Goal: Task Accomplishment & Management: Use online tool/utility

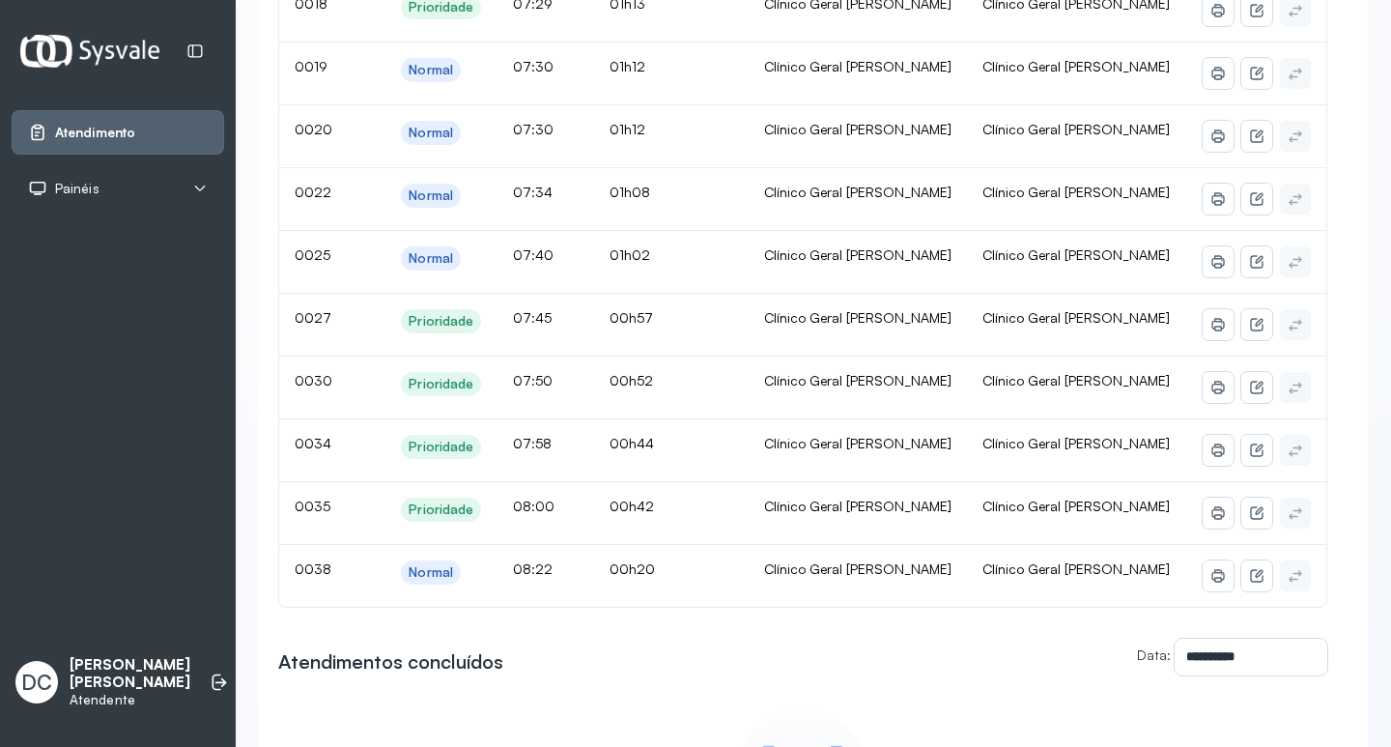
scroll to position [193, 0]
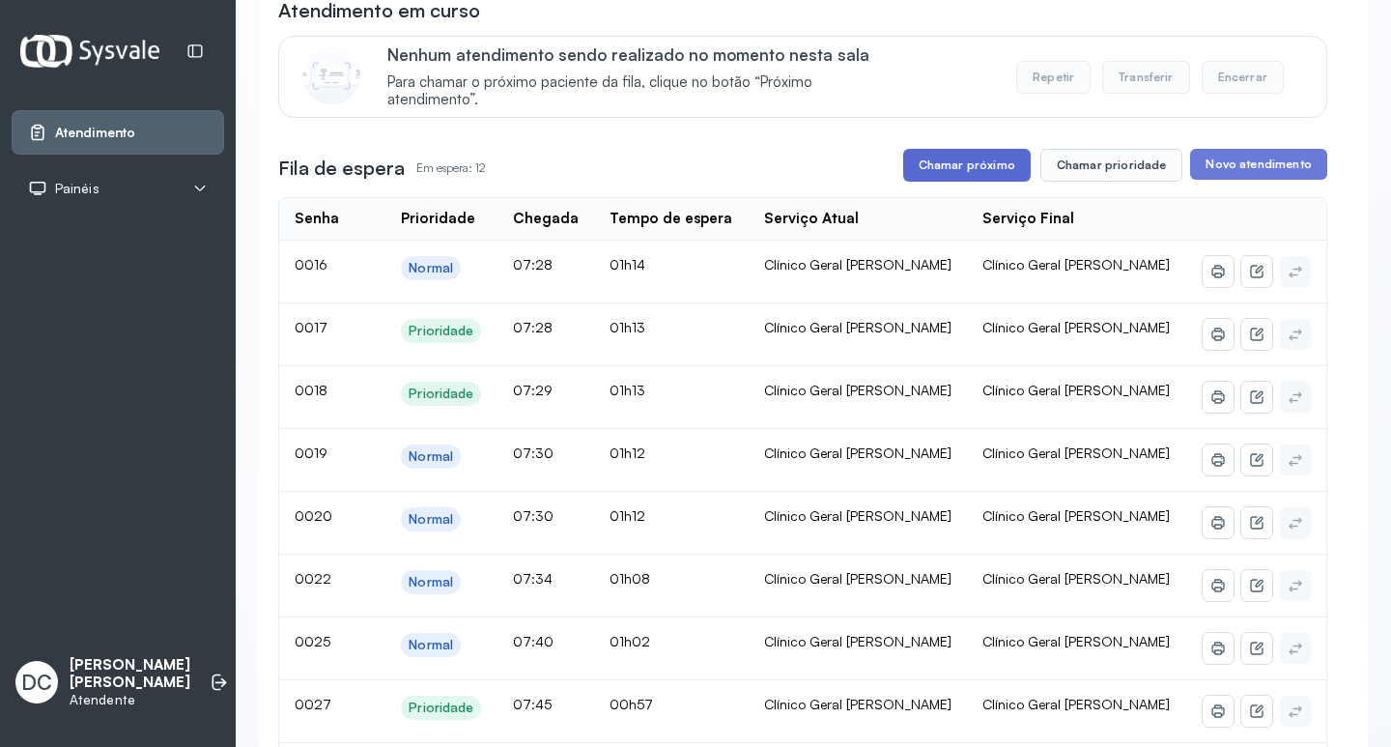
click at [987, 168] on button "Chamar próximo" at bounding box center [966, 165] width 127 height 33
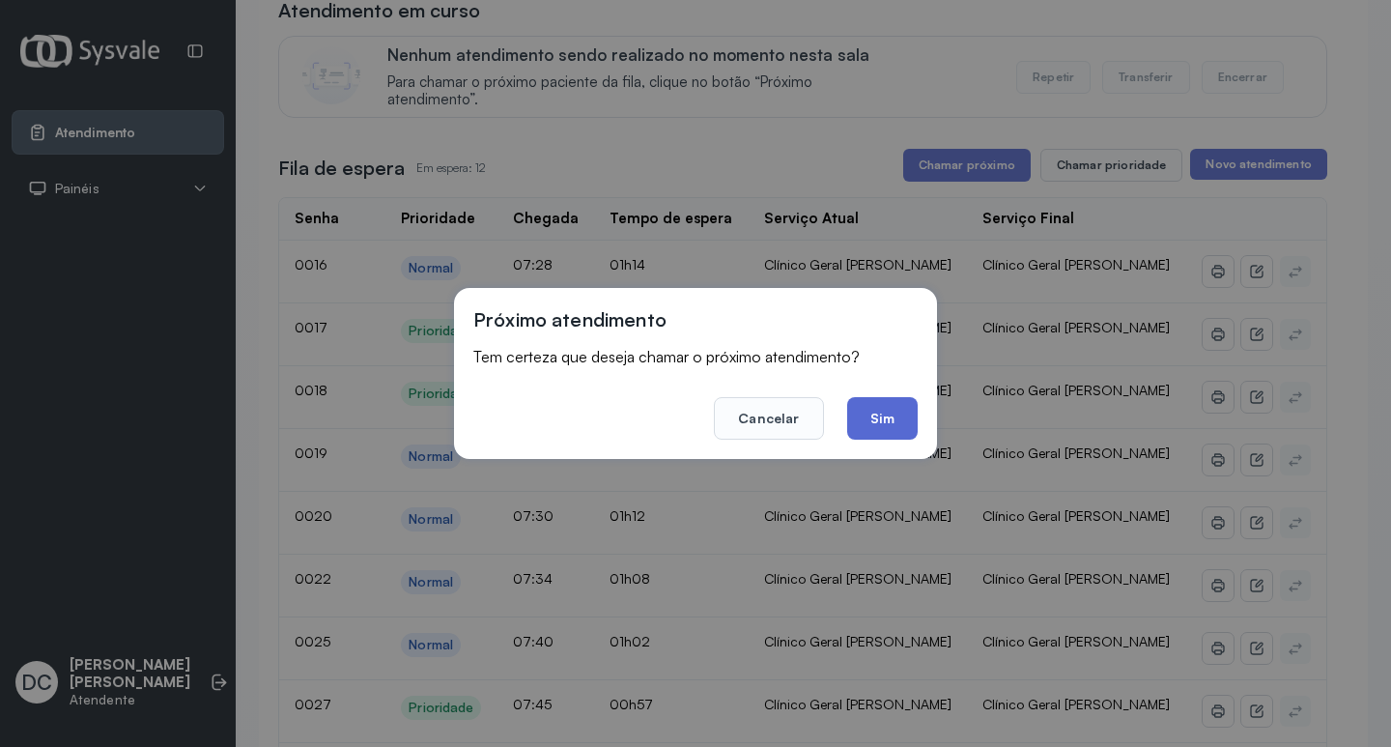
click at [887, 427] on button "Sim" at bounding box center [882, 418] width 71 height 42
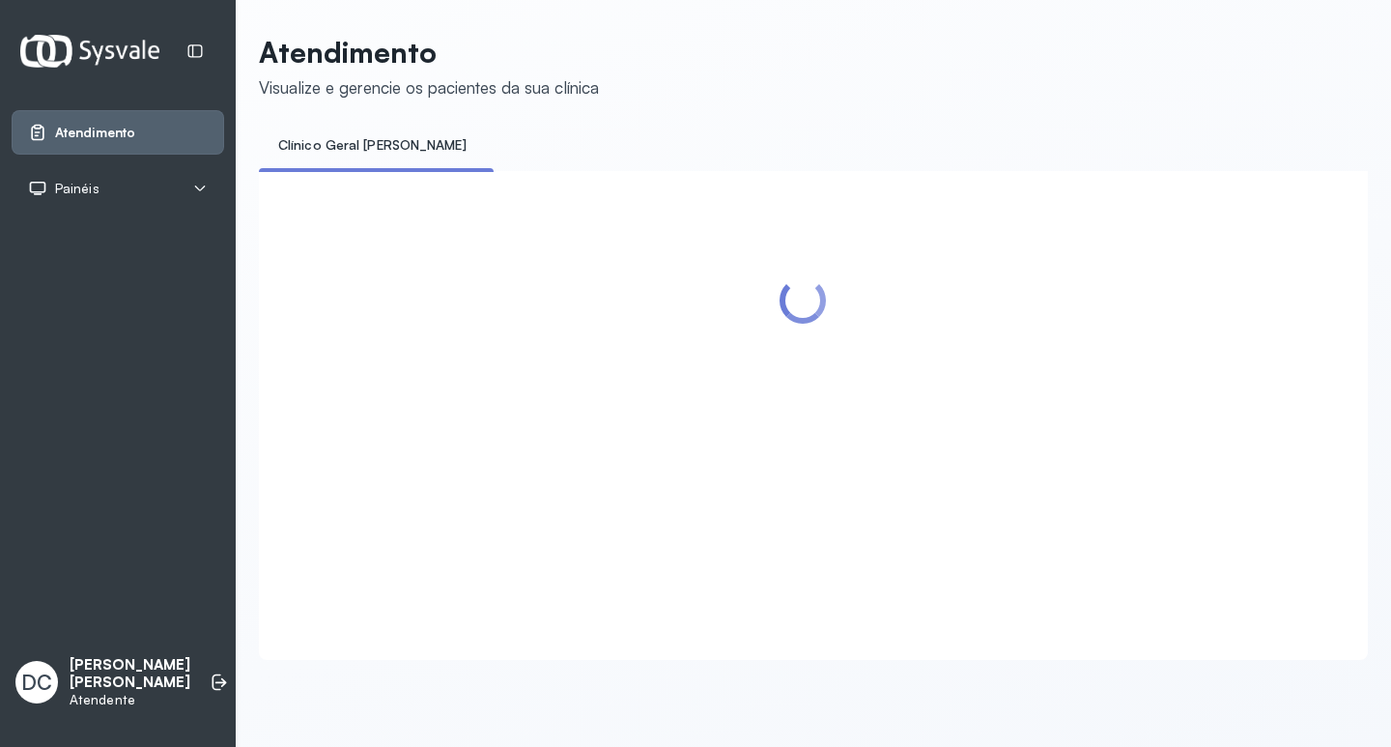
scroll to position [0, 0]
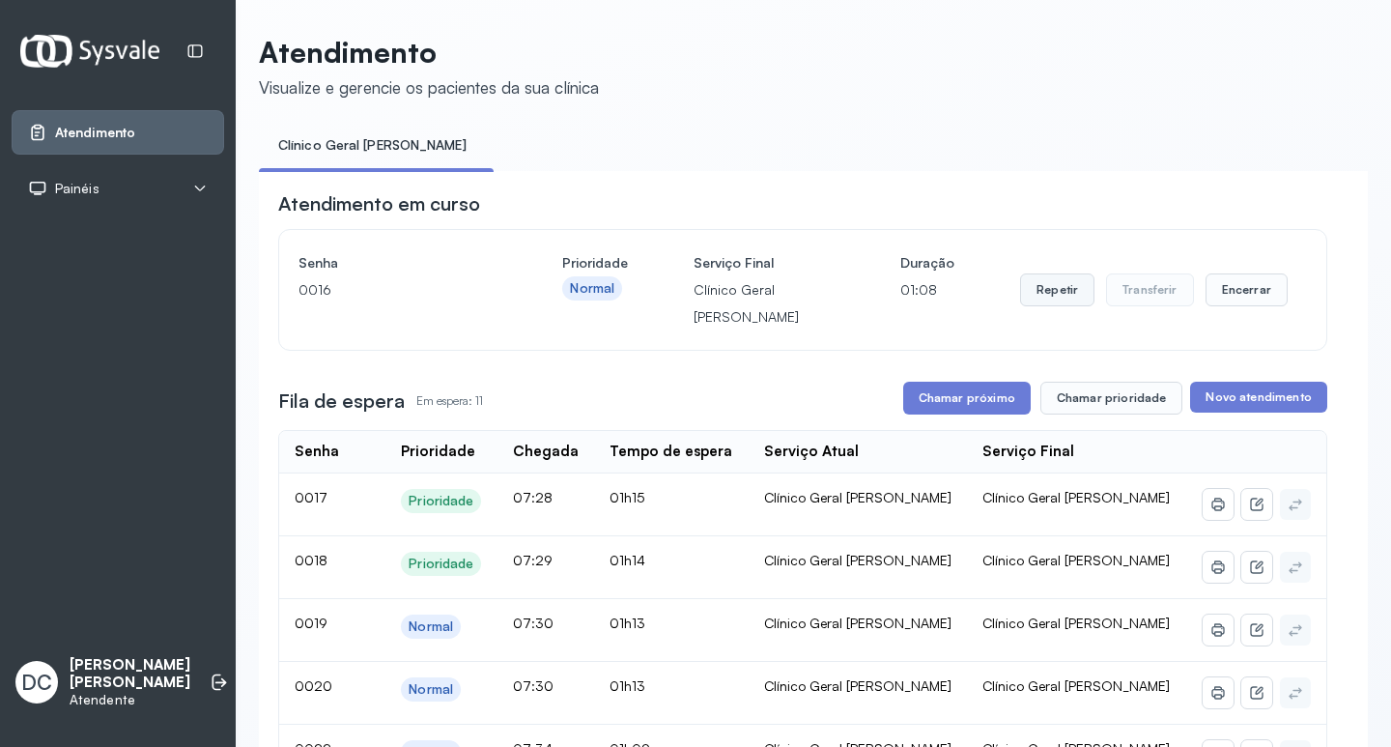
click at [1038, 301] on button "Repetir" at bounding box center [1057, 289] width 74 height 33
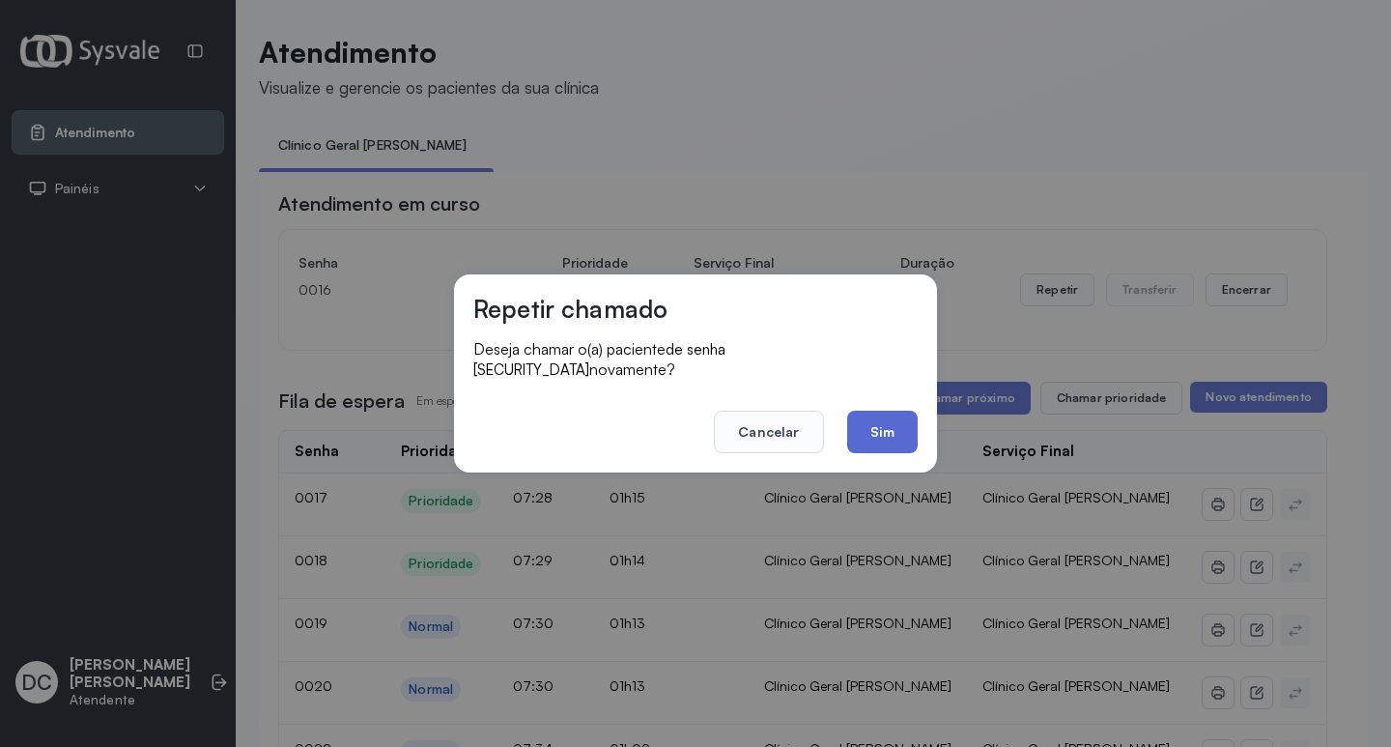
click at [898, 416] on button "Sim" at bounding box center [882, 431] width 71 height 42
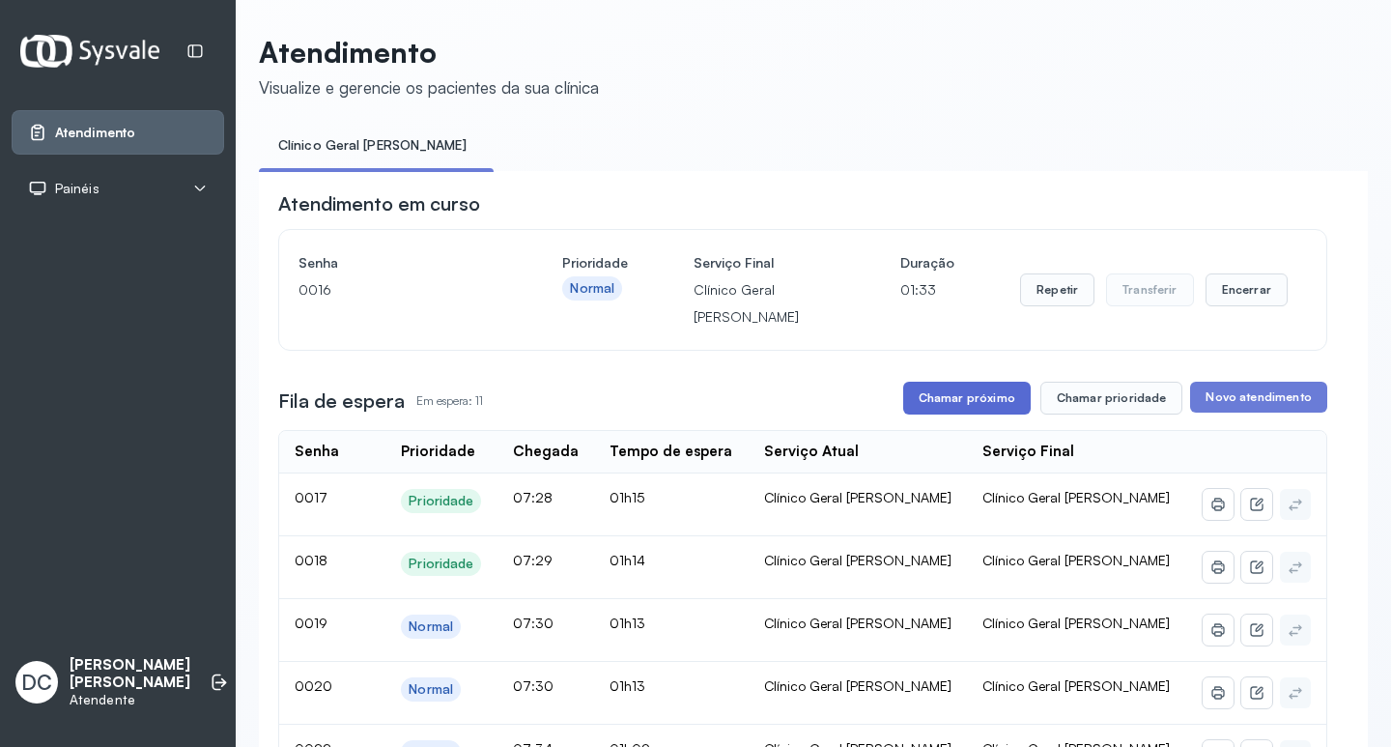
click at [990, 408] on button "Chamar próximo" at bounding box center [966, 397] width 127 height 33
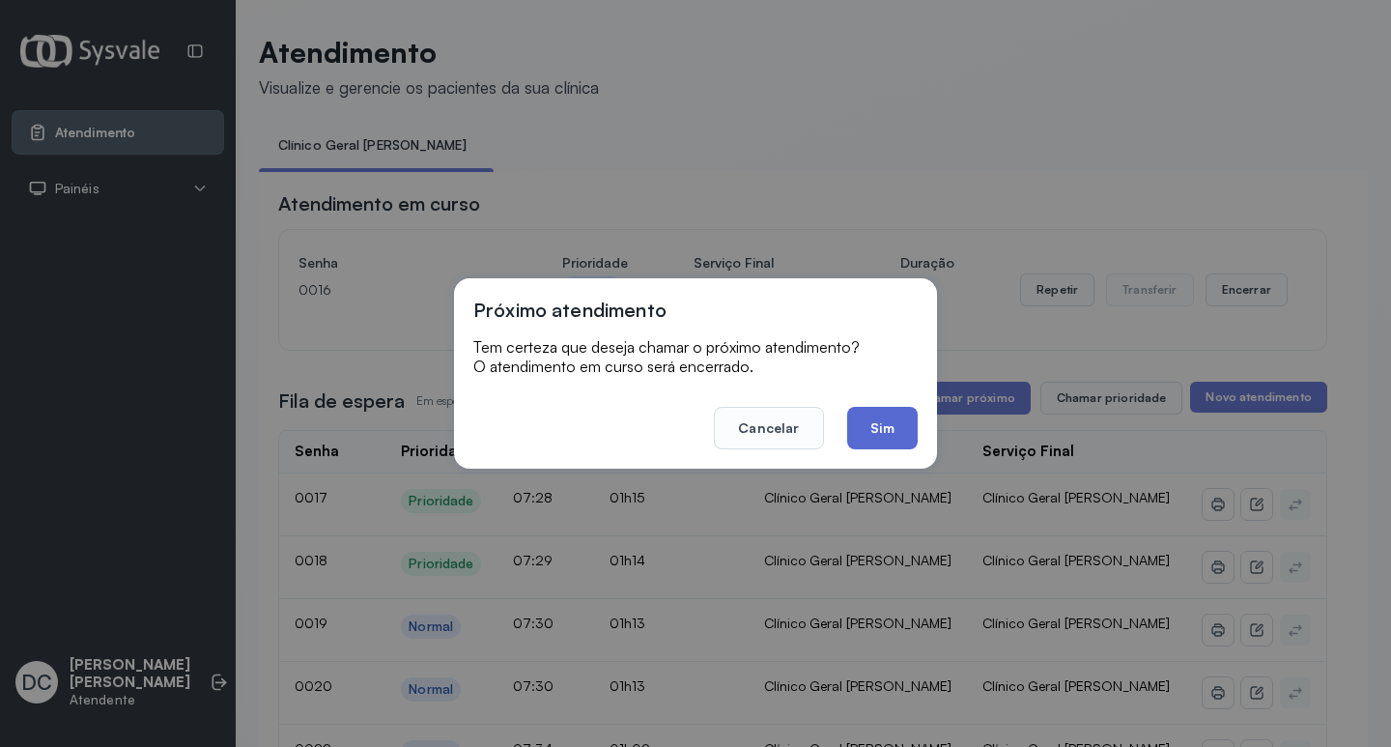
click at [877, 425] on button "Sim" at bounding box center [882, 428] width 71 height 42
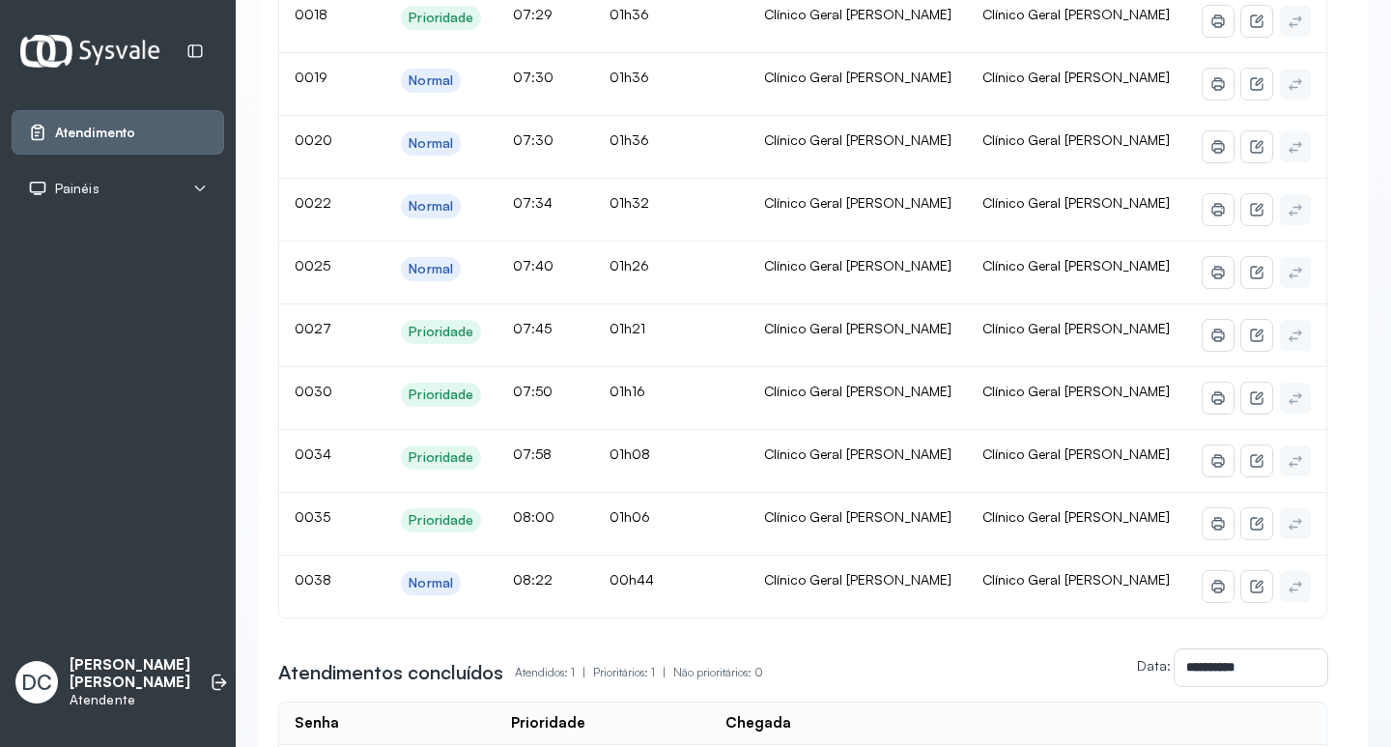
scroll to position [97, 0]
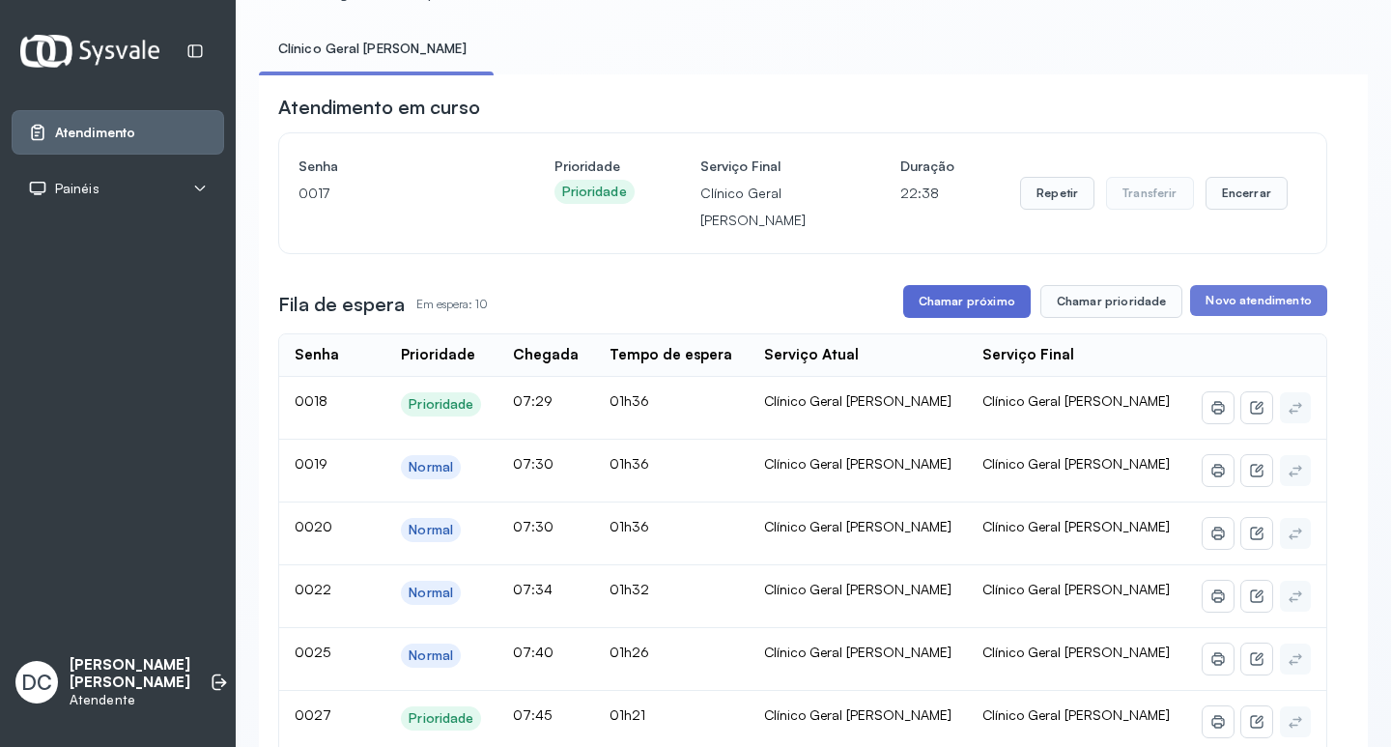
click at [956, 300] on button "Chamar próximo" at bounding box center [966, 301] width 127 height 33
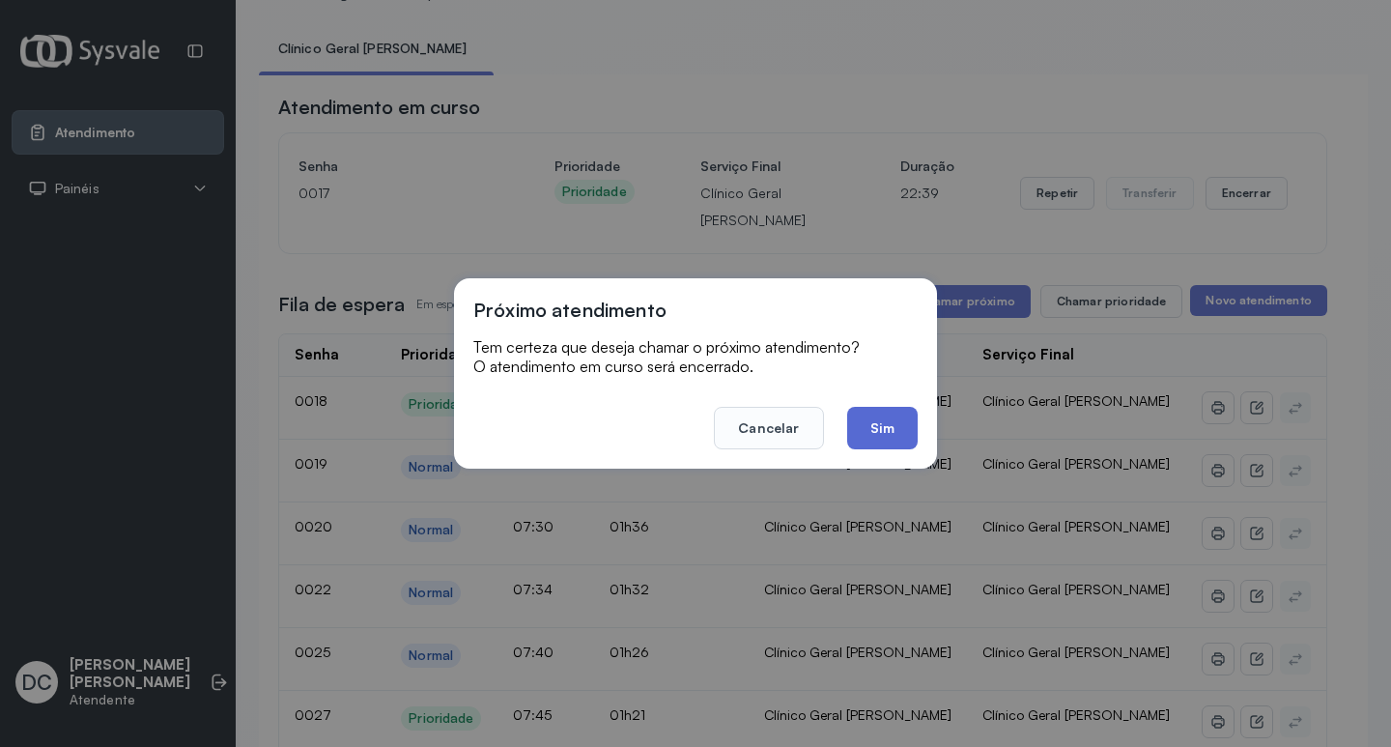
click at [889, 437] on button "Sim" at bounding box center [882, 428] width 71 height 42
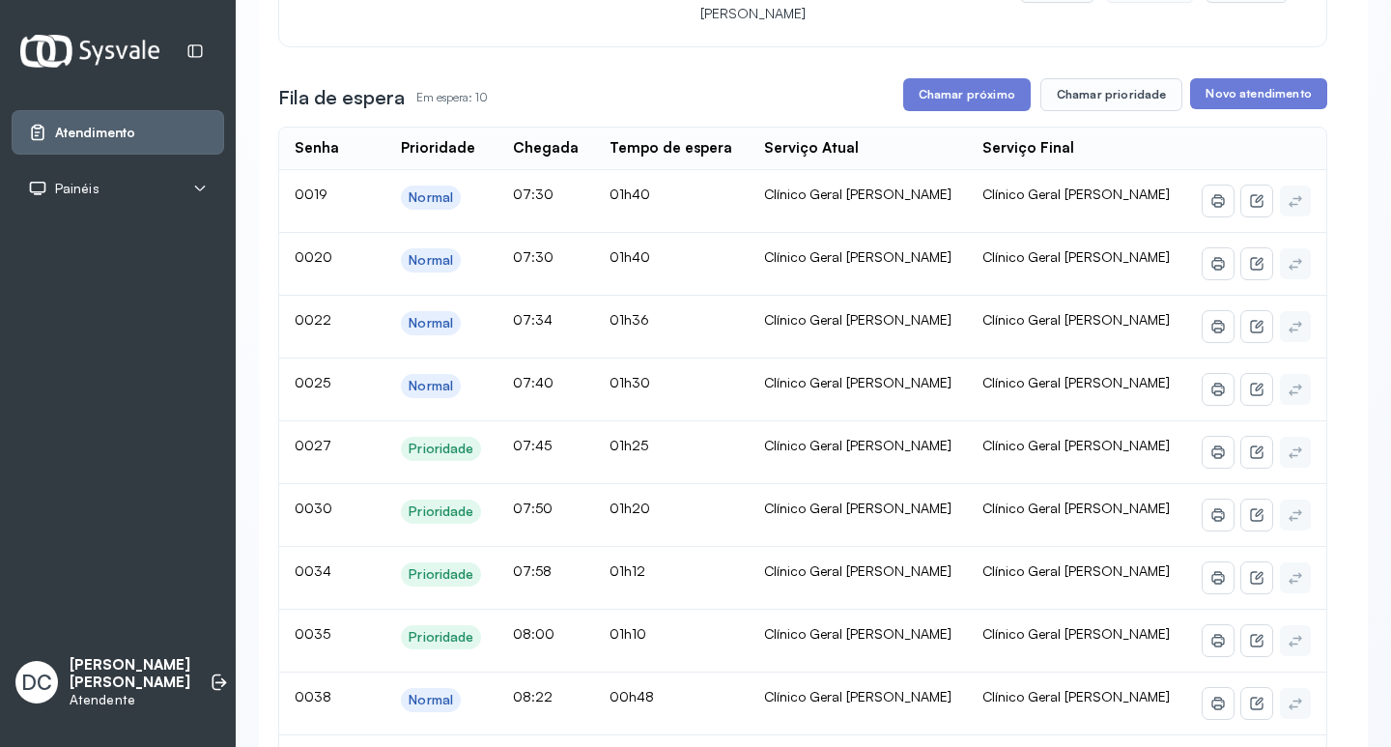
scroll to position [290, 0]
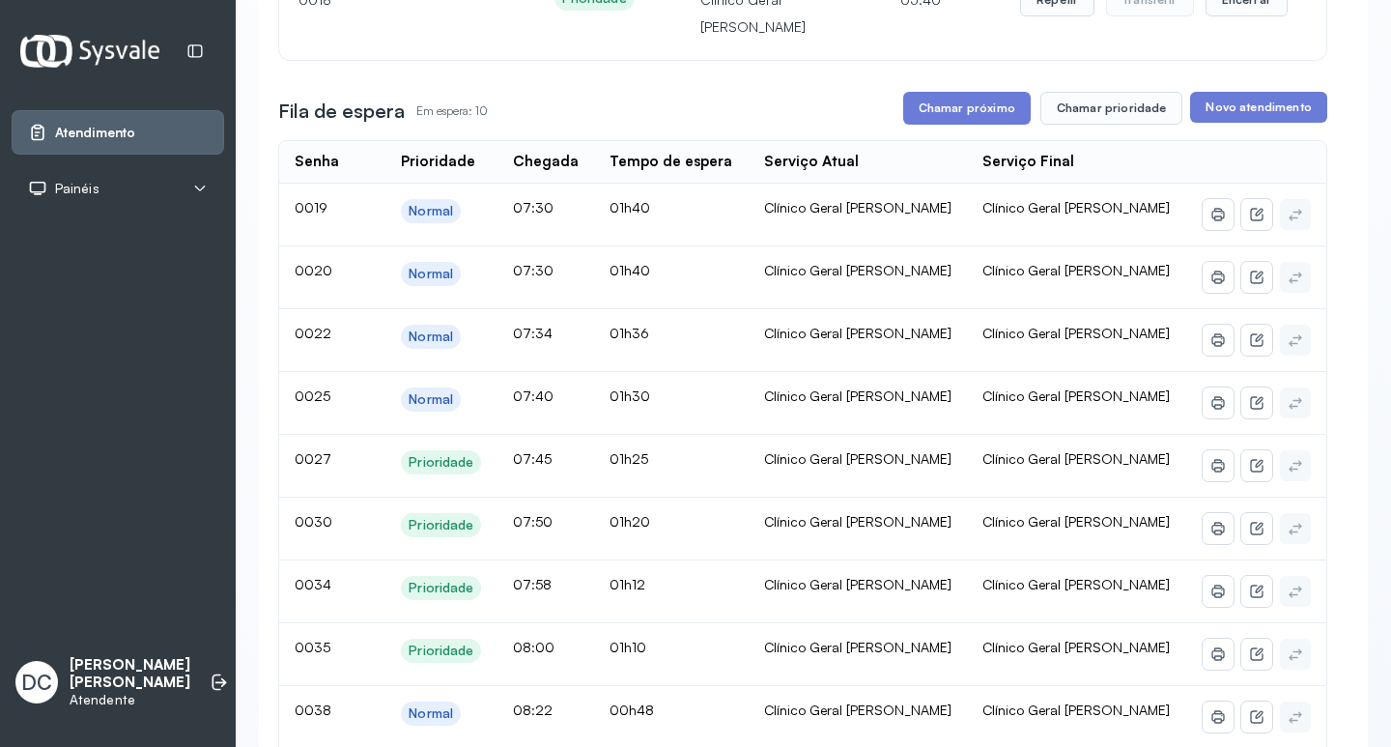
click at [1089, 130] on div "Atendimento em curso Senha [SECURITY_DATA] Prioridade Prioridade Serviço Final …" at bounding box center [802, 475] width 1049 height 1148
click at [1089, 125] on button "Chamar prioridade" at bounding box center [1111, 108] width 143 height 33
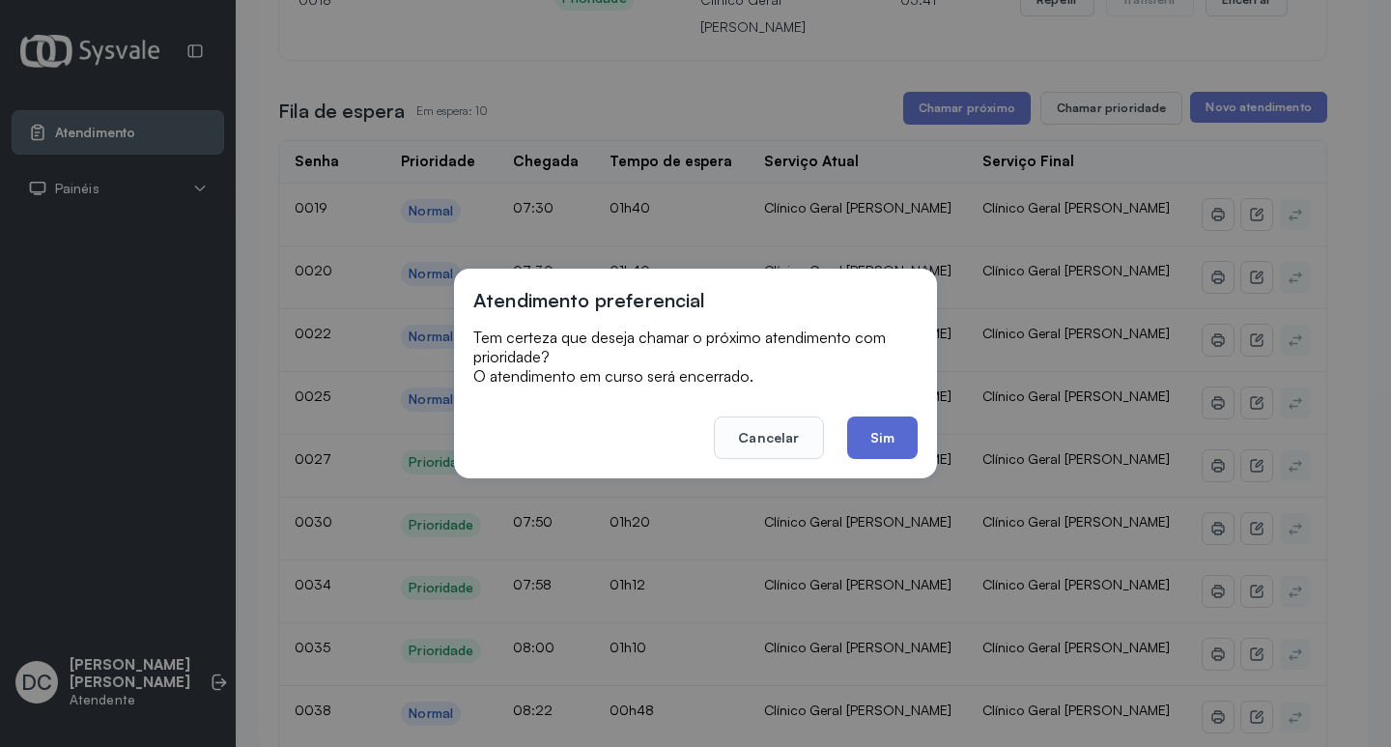
click at [889, 432] on button "Sim" at bounding box center [882, 437] width 71 height 42
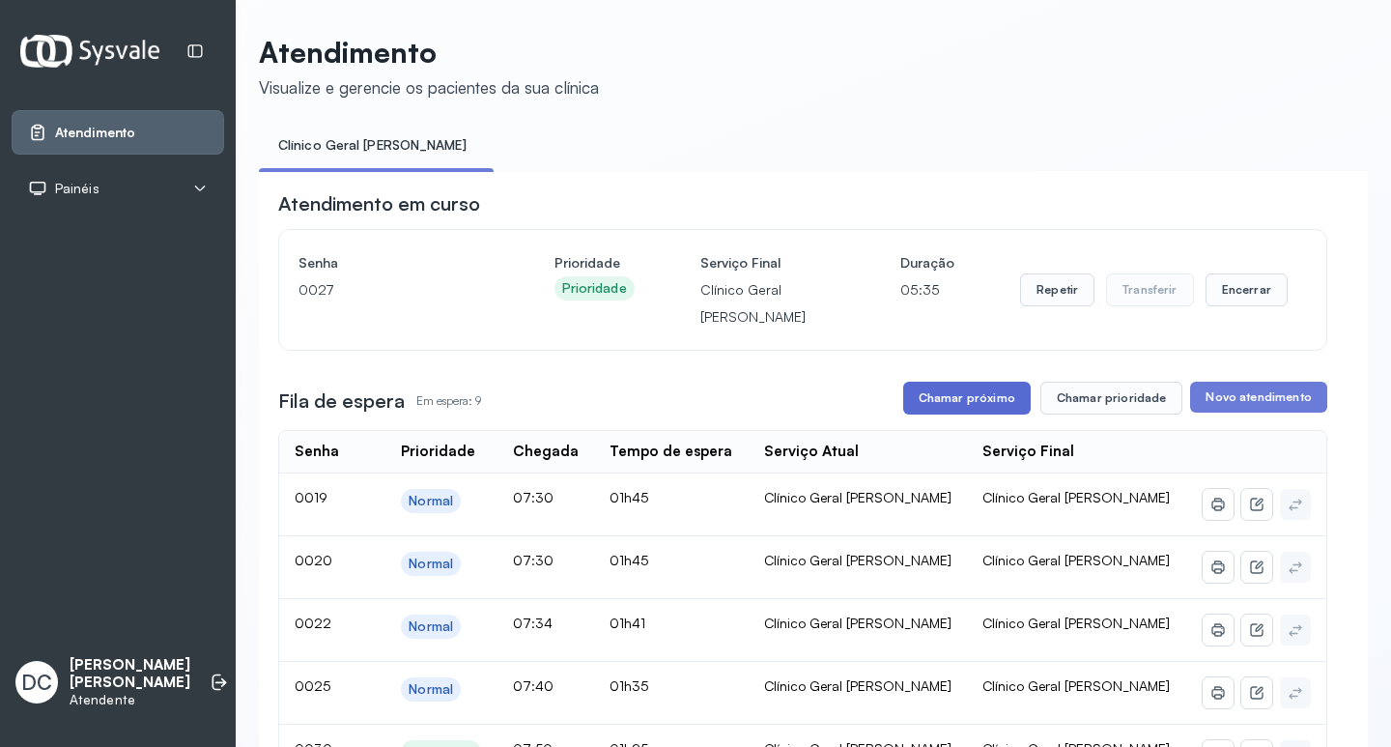
click at [948, 387] on button "Chamar próximo" at bounding box center [966, 397] width 127 height 33
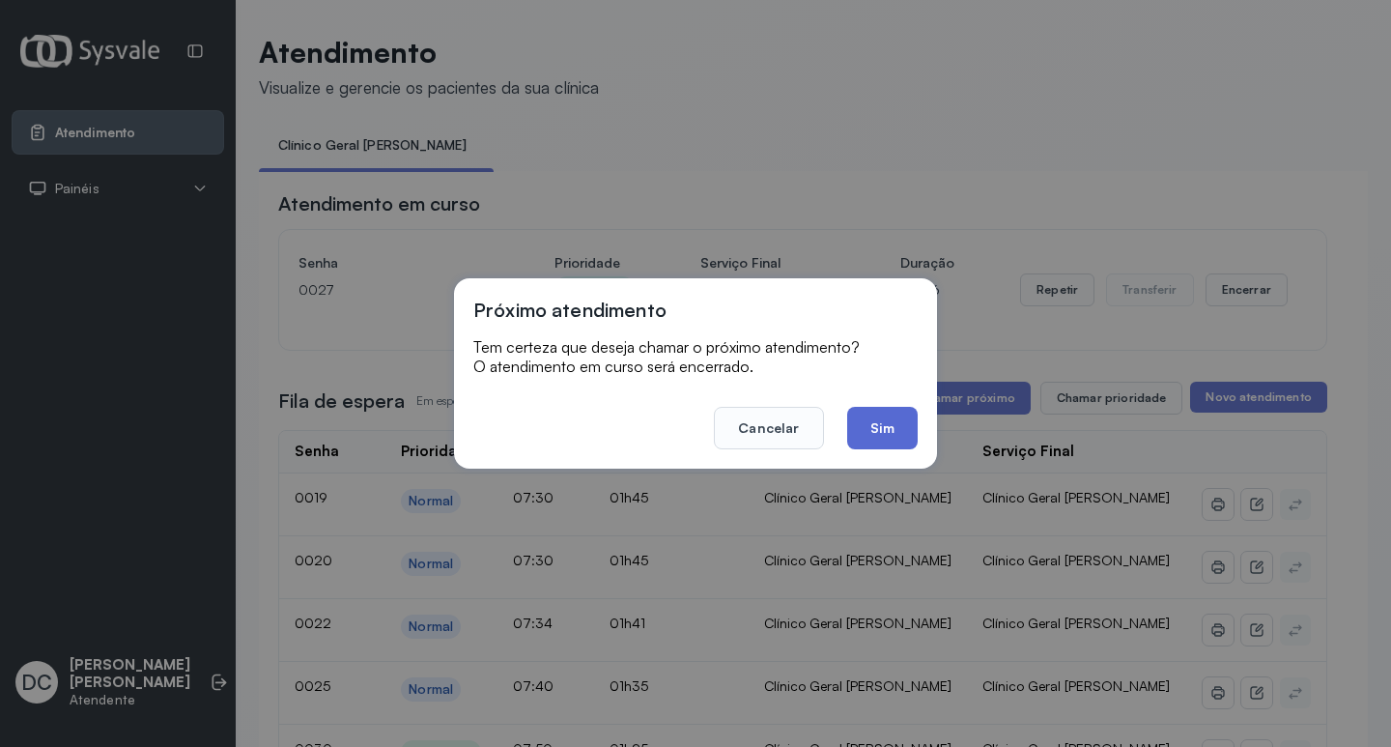
click at [902, 415] on button "Sim" at bounding box center [882, 428] width 71 height 42
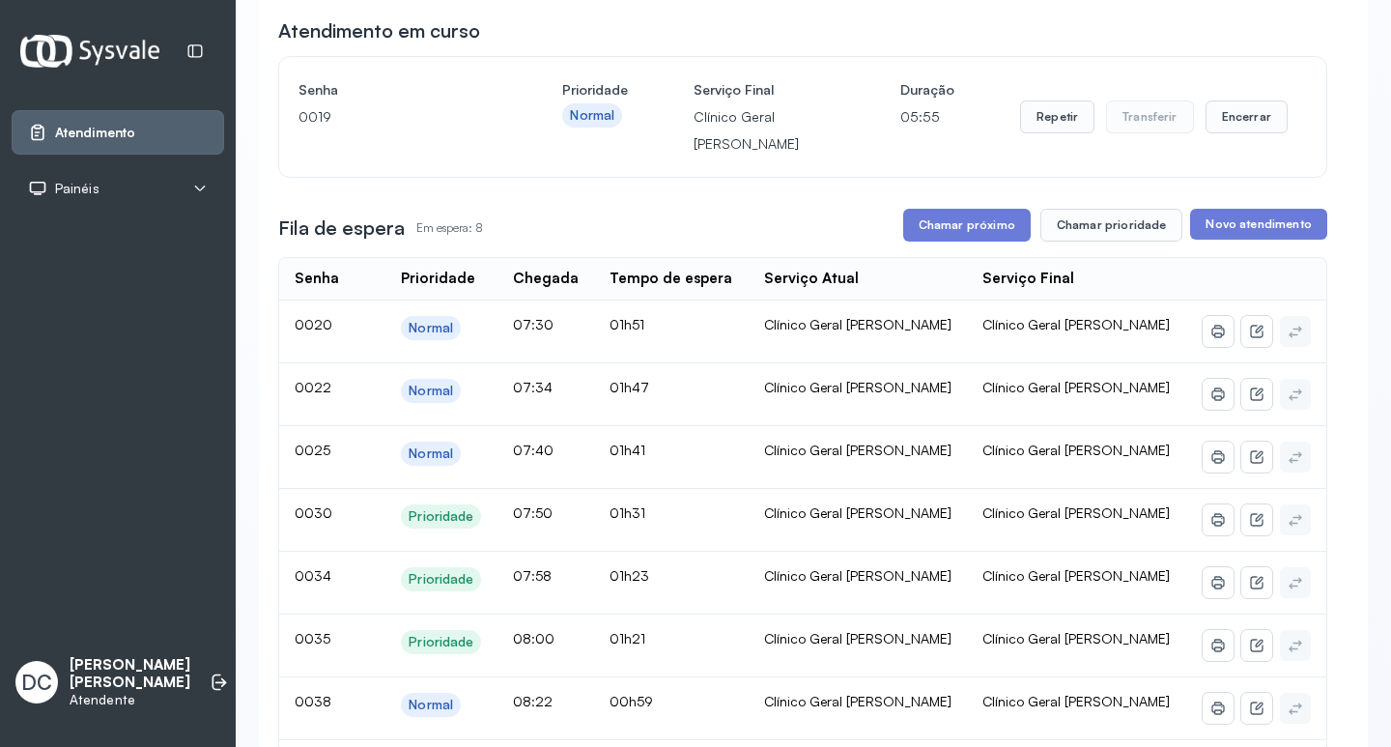
scroll to position [193, 0]
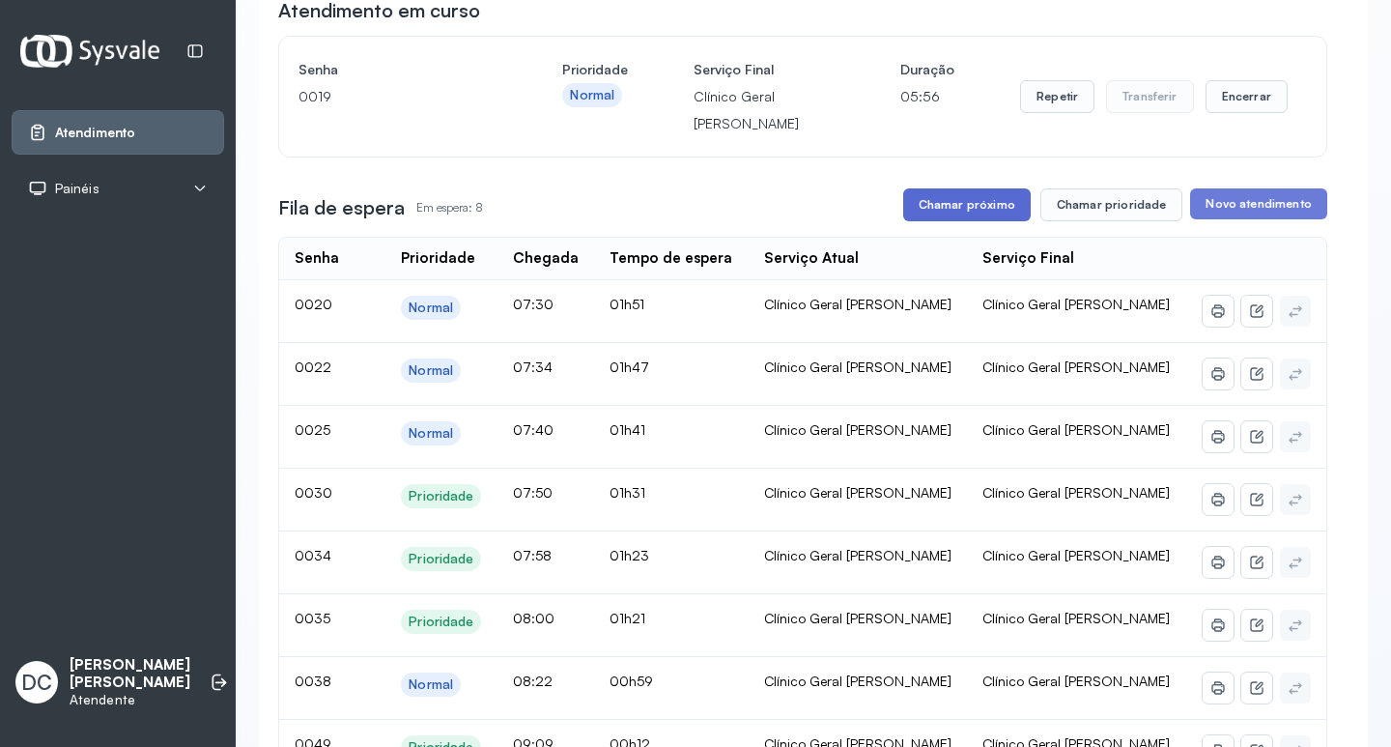
click at [957, 207] on button "Chamar próximo" at bounding box center [966, 204] width 127 height 33
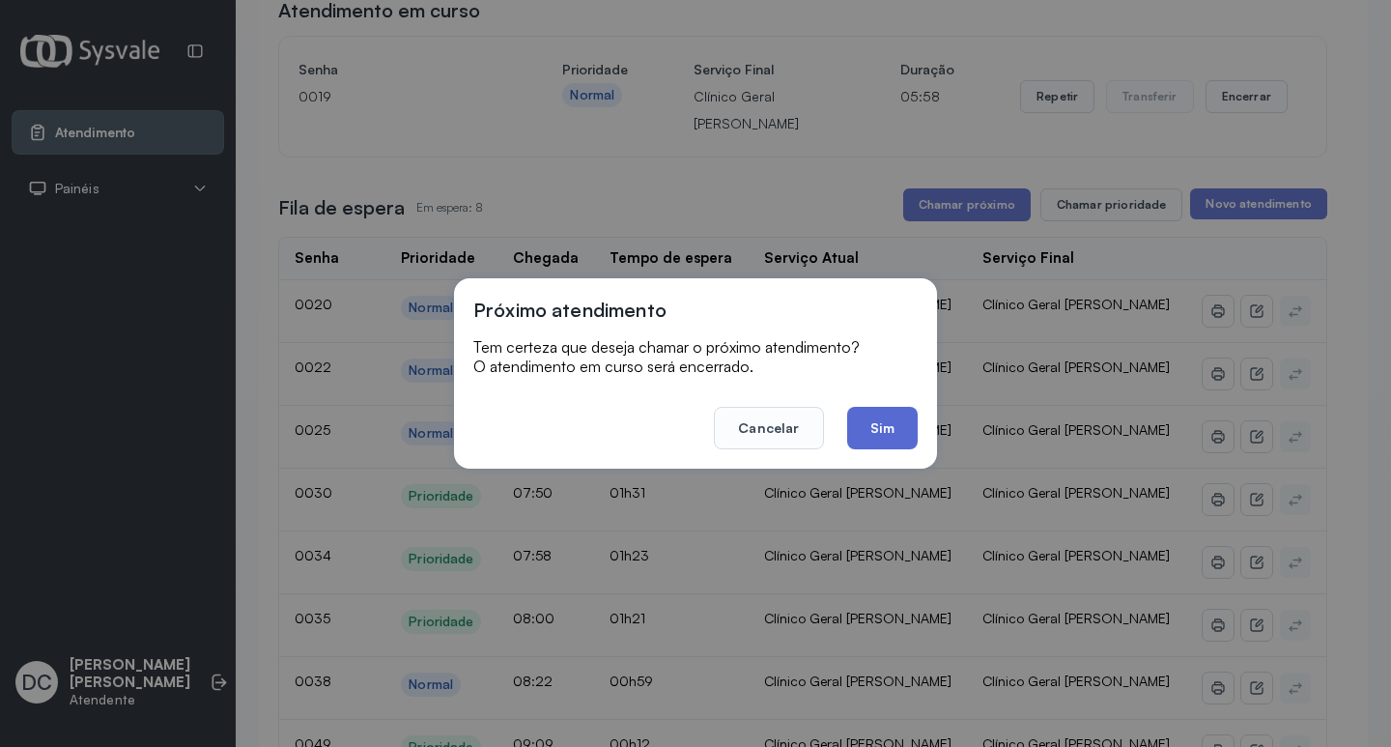
click at [878, 436] on button "Sim" at bounding box center [882, 428] width 71 height 42
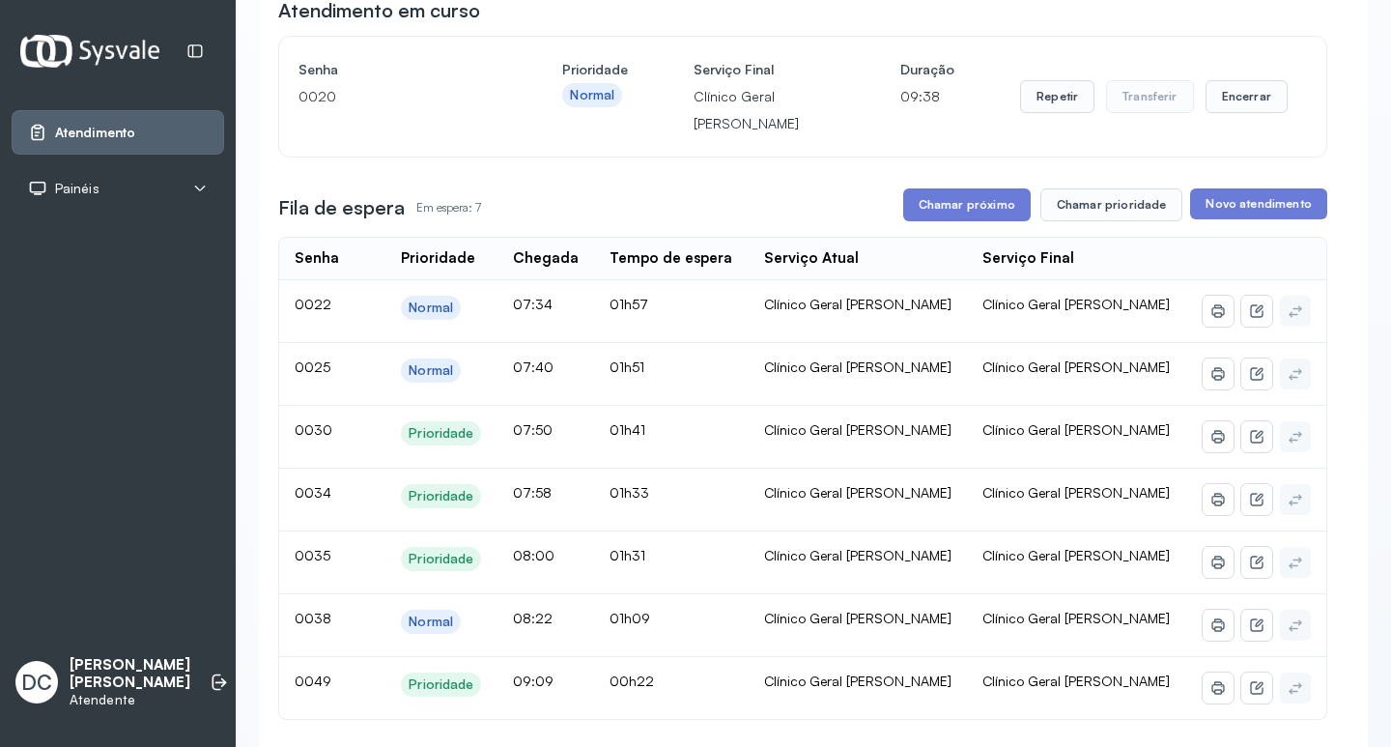
click at [1077, 191] on div "Atendimento em curso Senha [SECURITY_DATA] Prioridade Normal Serviço Final Clín…" at bounding box center [802, 561] width 1049 height 1128
click at [1080, 211] on button "Chamar prioridade" at bounding box center [1111, 204] width 143 height 33
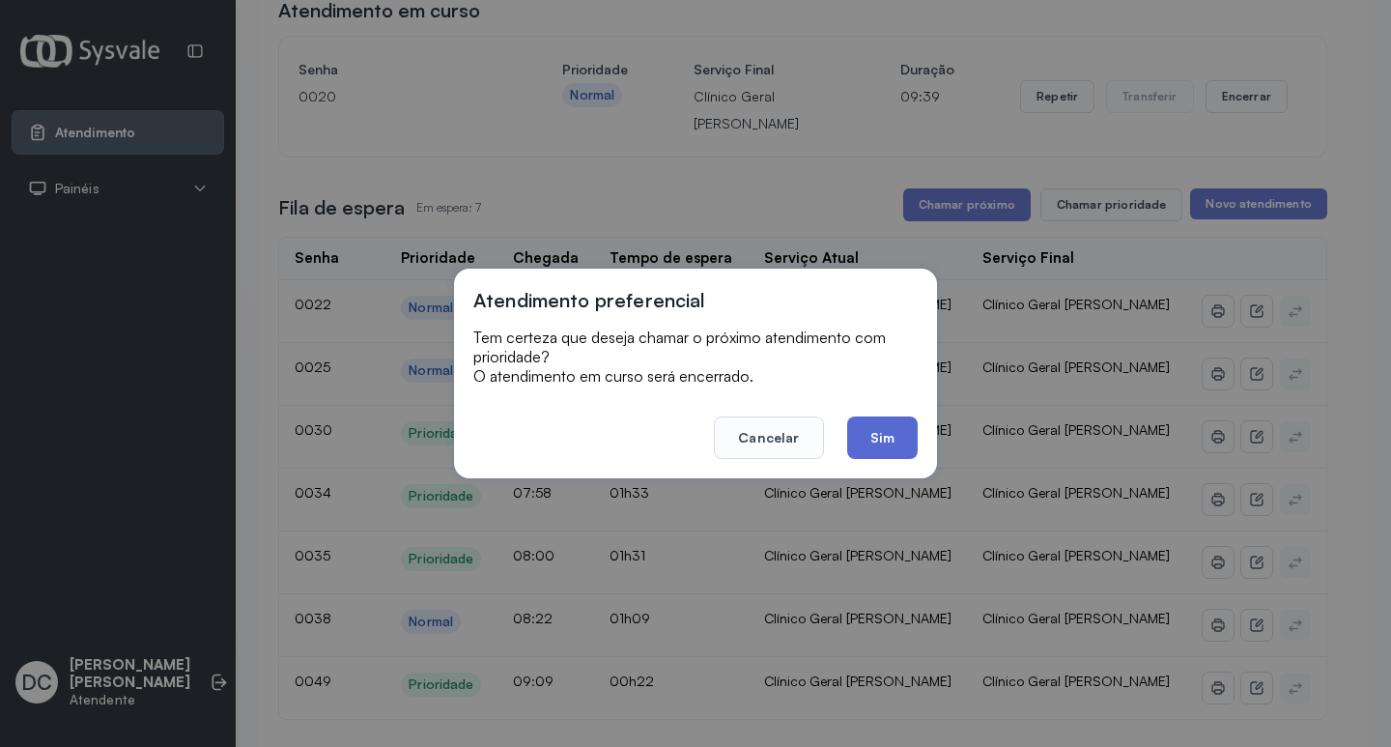
click at [903, 437] on button "Sim" at bounding box center [882, 437] width 71 height 42
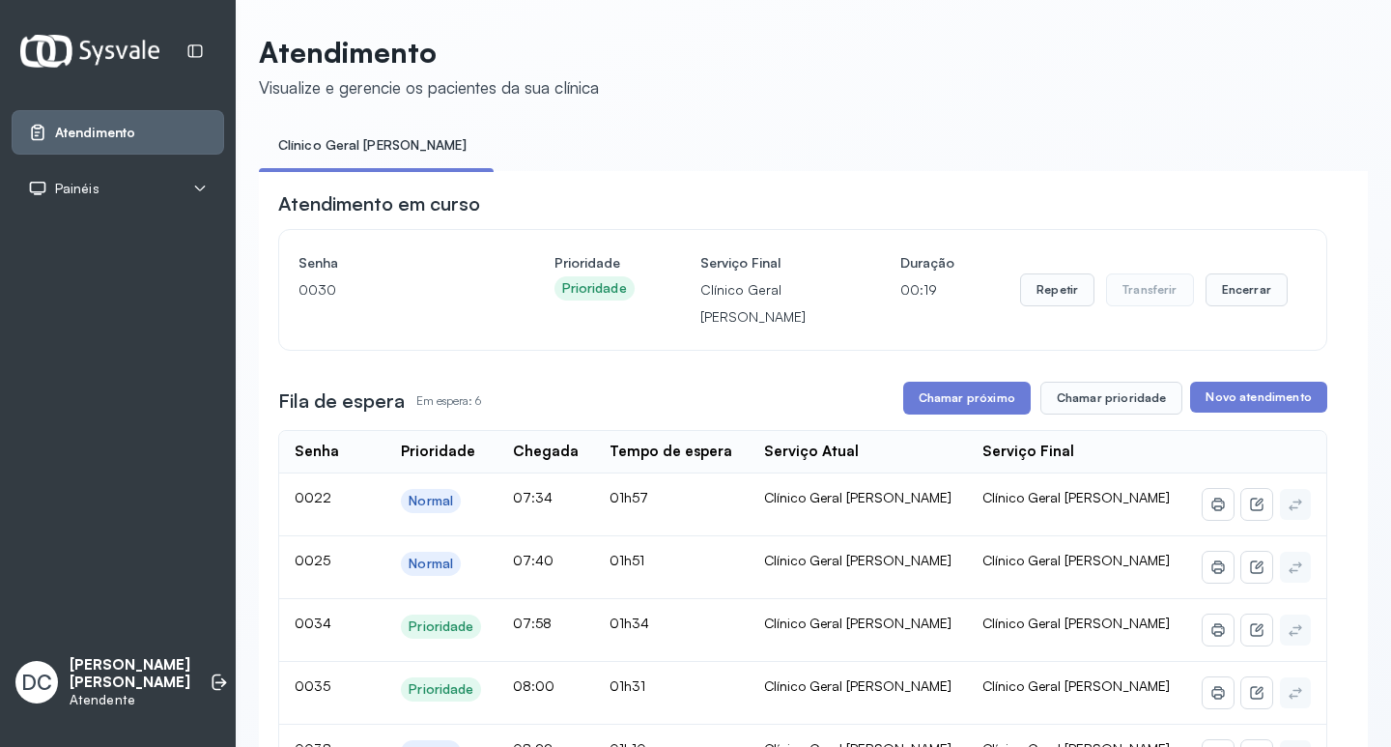
scroll to position [290, 0]
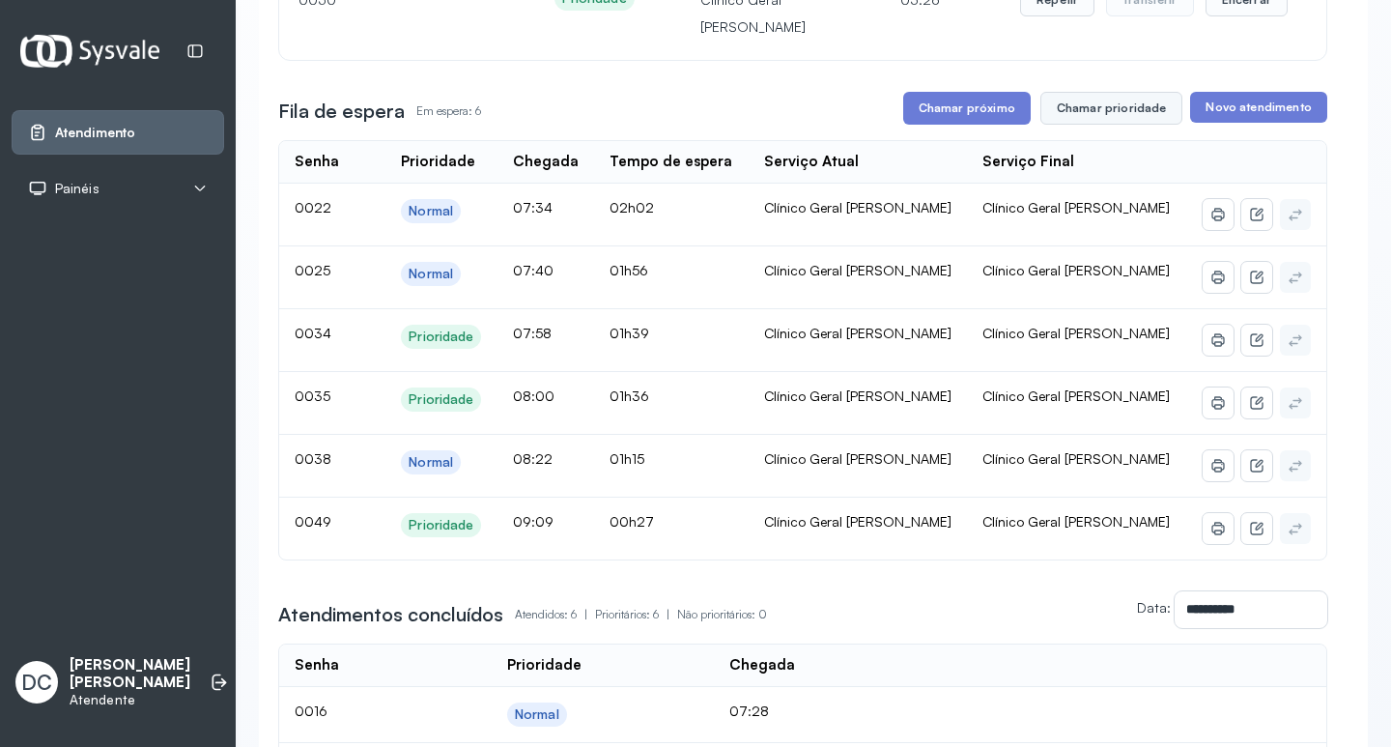
click at [1078, 106] on button "Chamar prioridade" at bounding box center [1111, 108] width 143 height 33
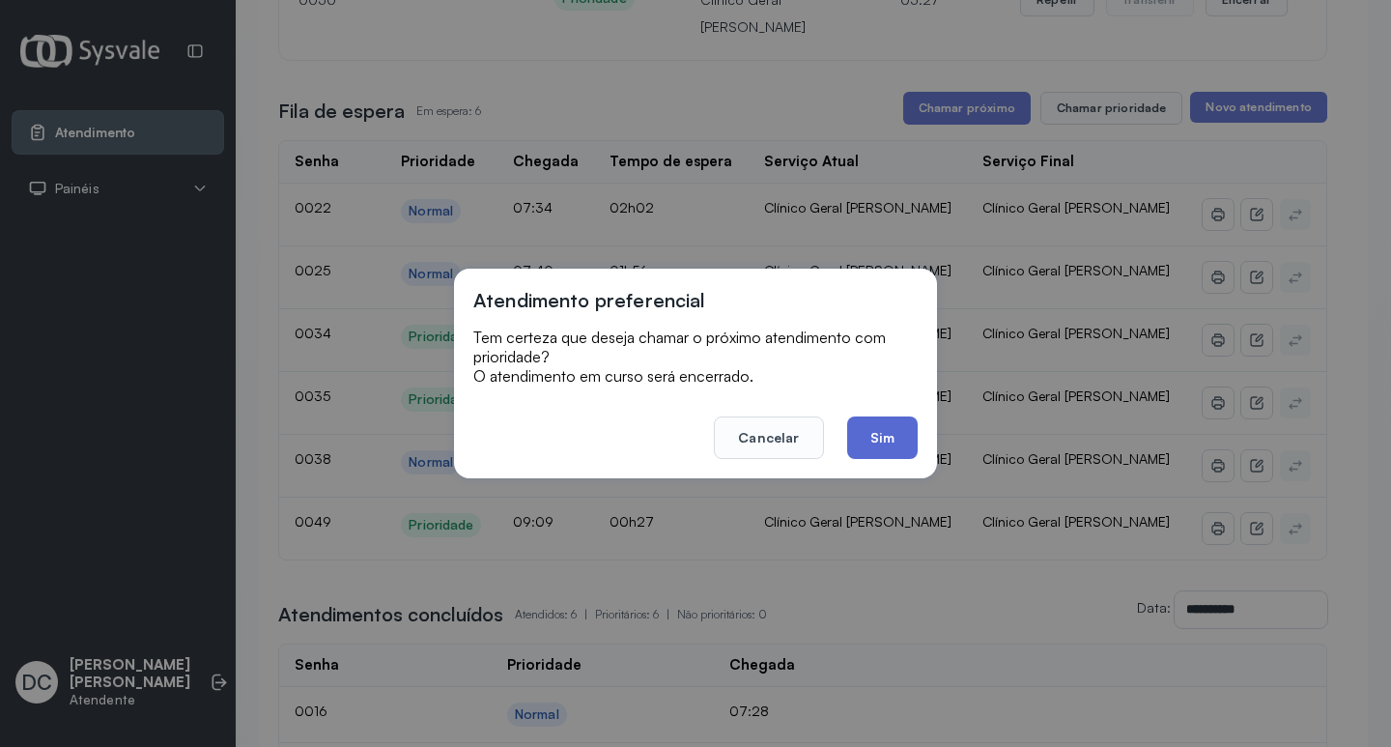
click at [885, 436] on button "Sim" at bounding box center [882, 437] width 71 height 42
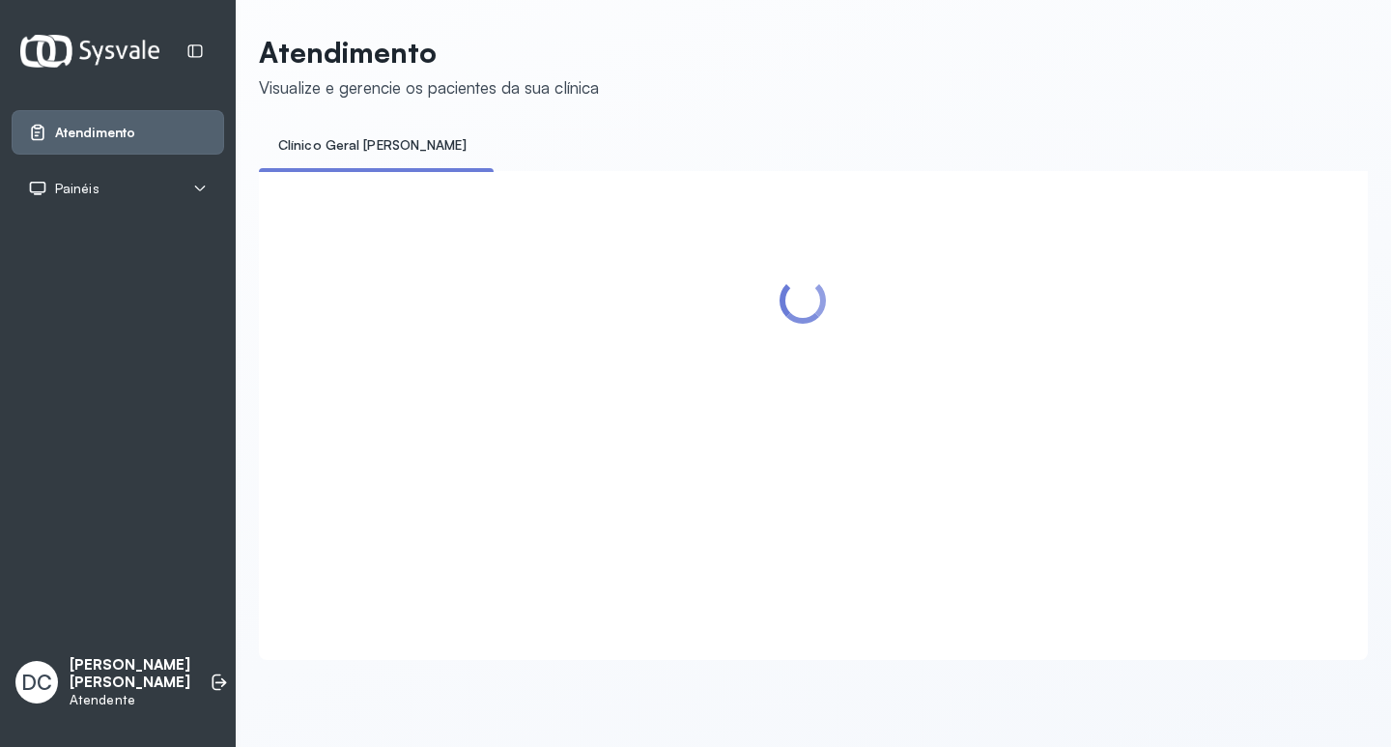
scroll to position [0, 0]
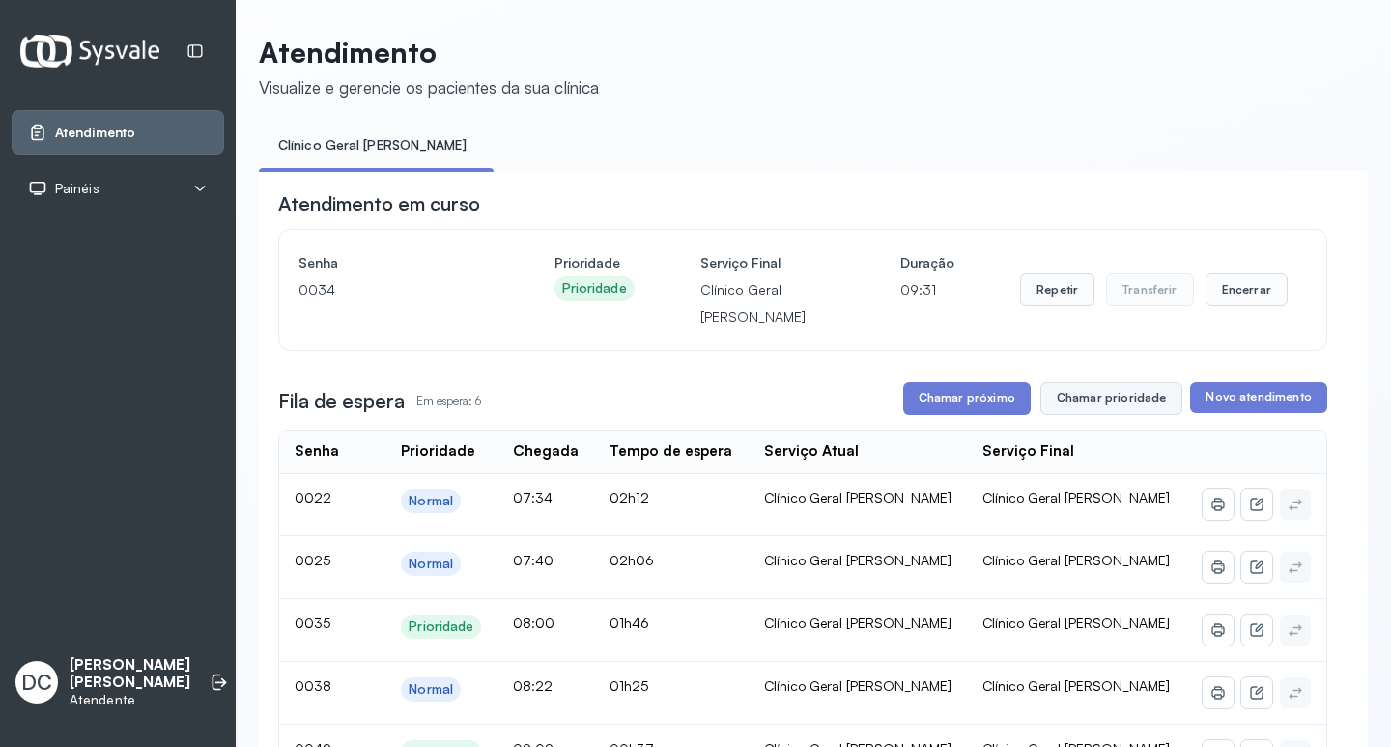
click at [1135, 402] on button "Chamar prioridade" at bounding box center [1111, 397] width 143 height 33
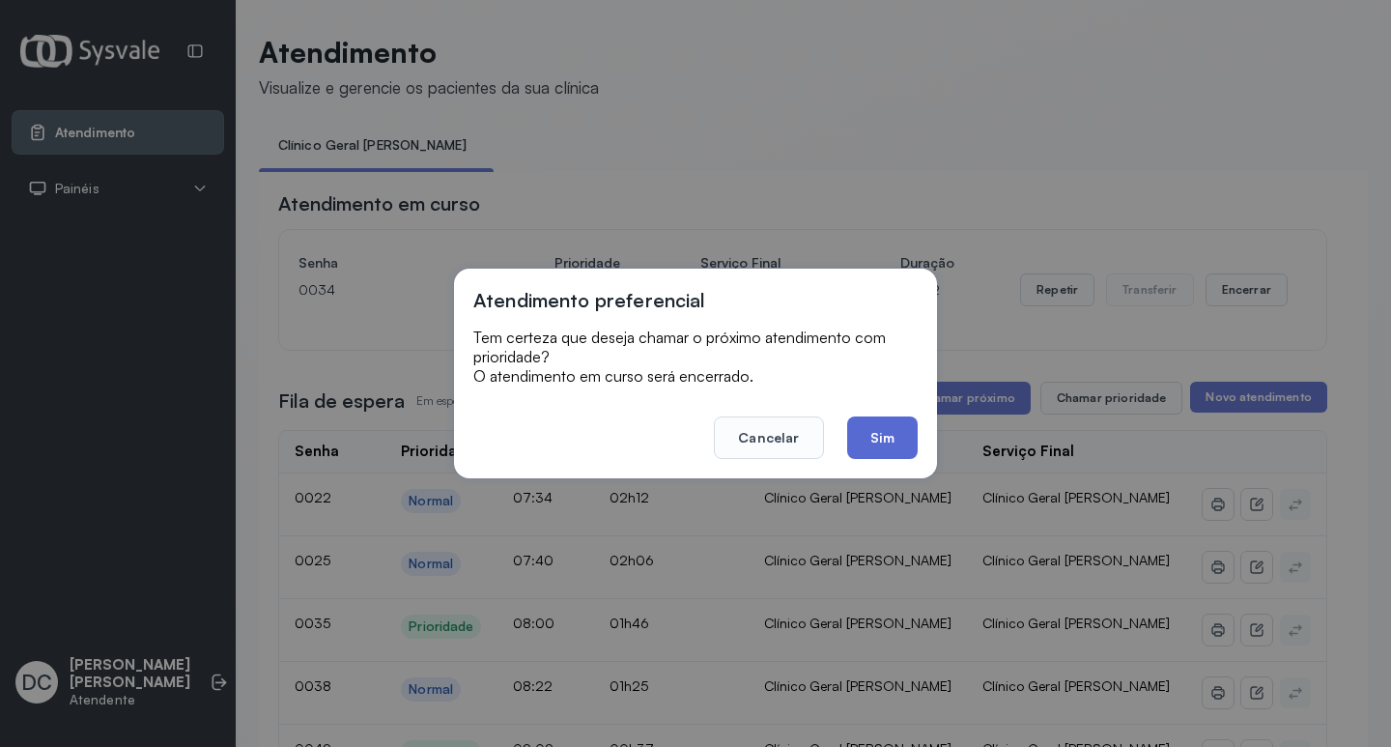
click at [889, 447] on button "Sim" at bounding box center [882, 437] width 71 height 42
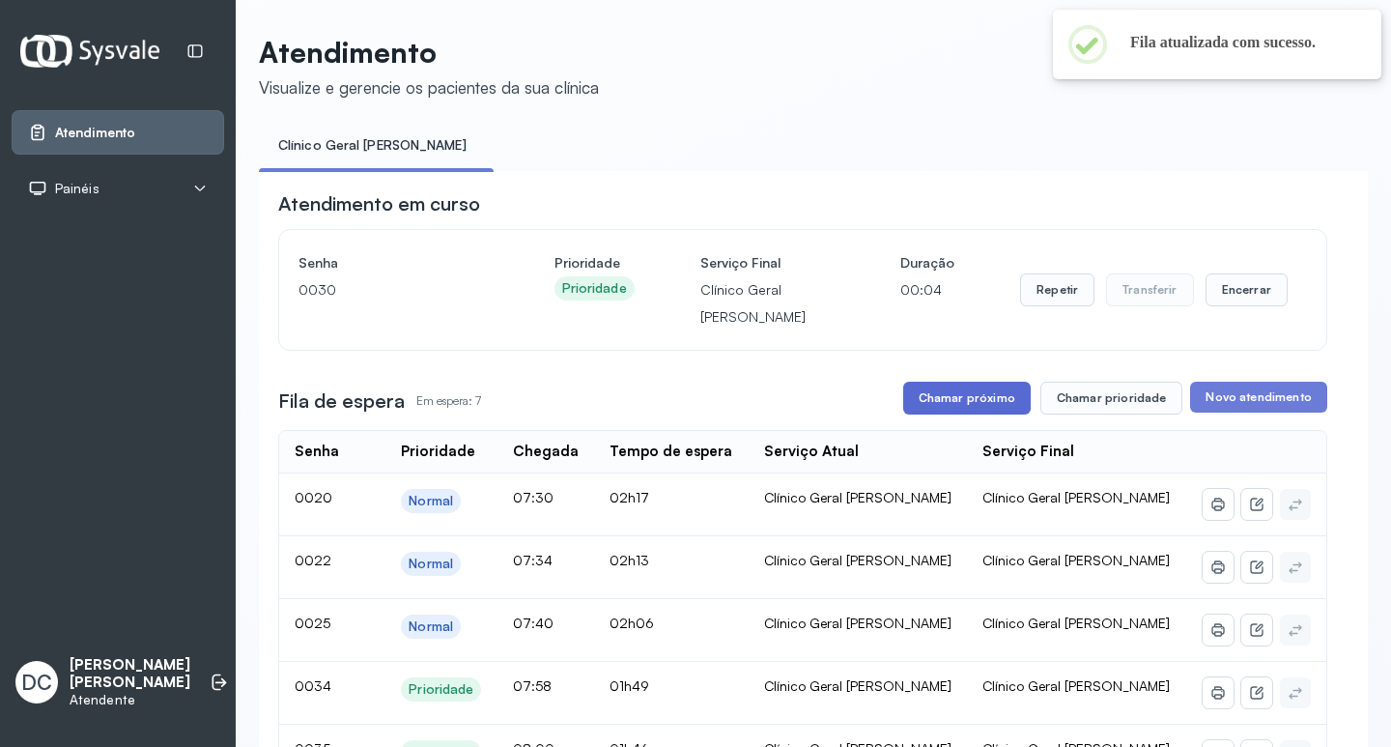
click at [936, 404] on button "Chamar próximo" at bounding box center [966, 397] width 127 height 33
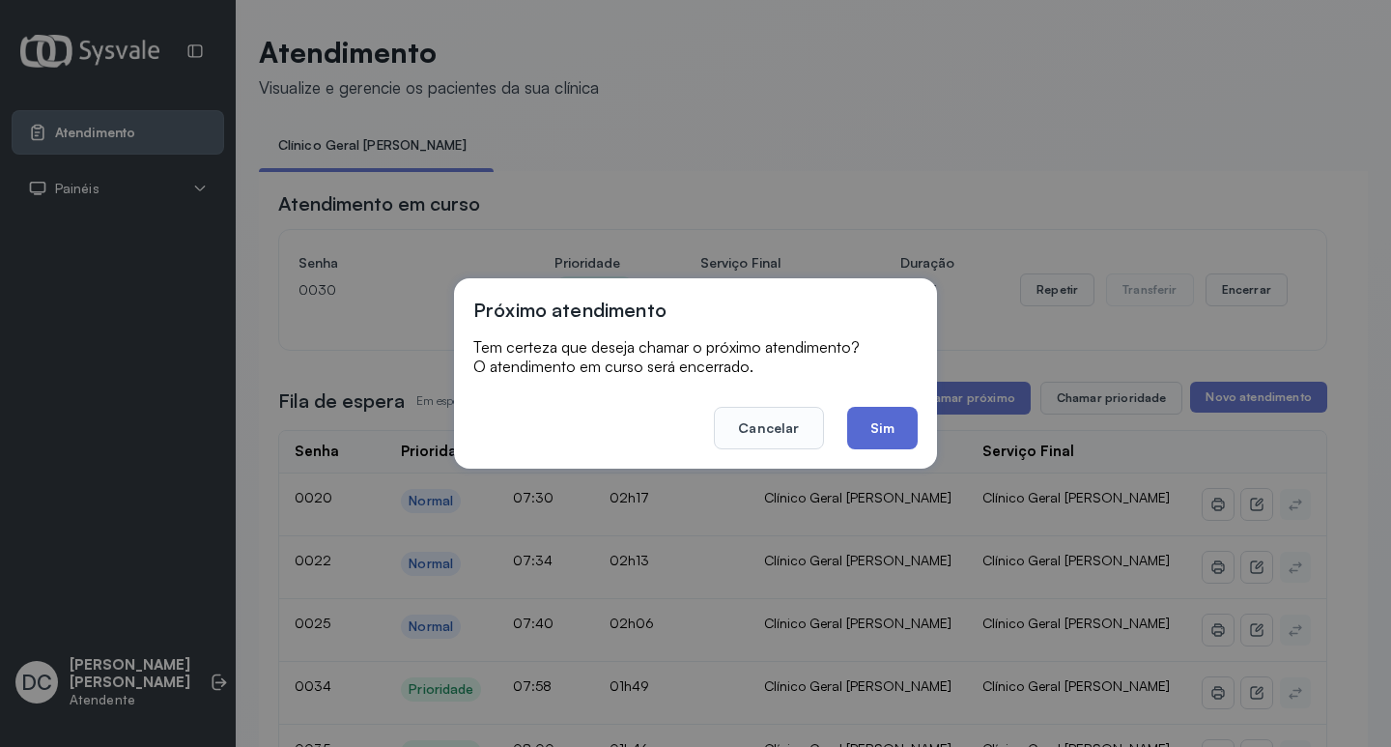
click at [902, 437] on button "Sim" at bounding box center [882, 428] width 71 height 42
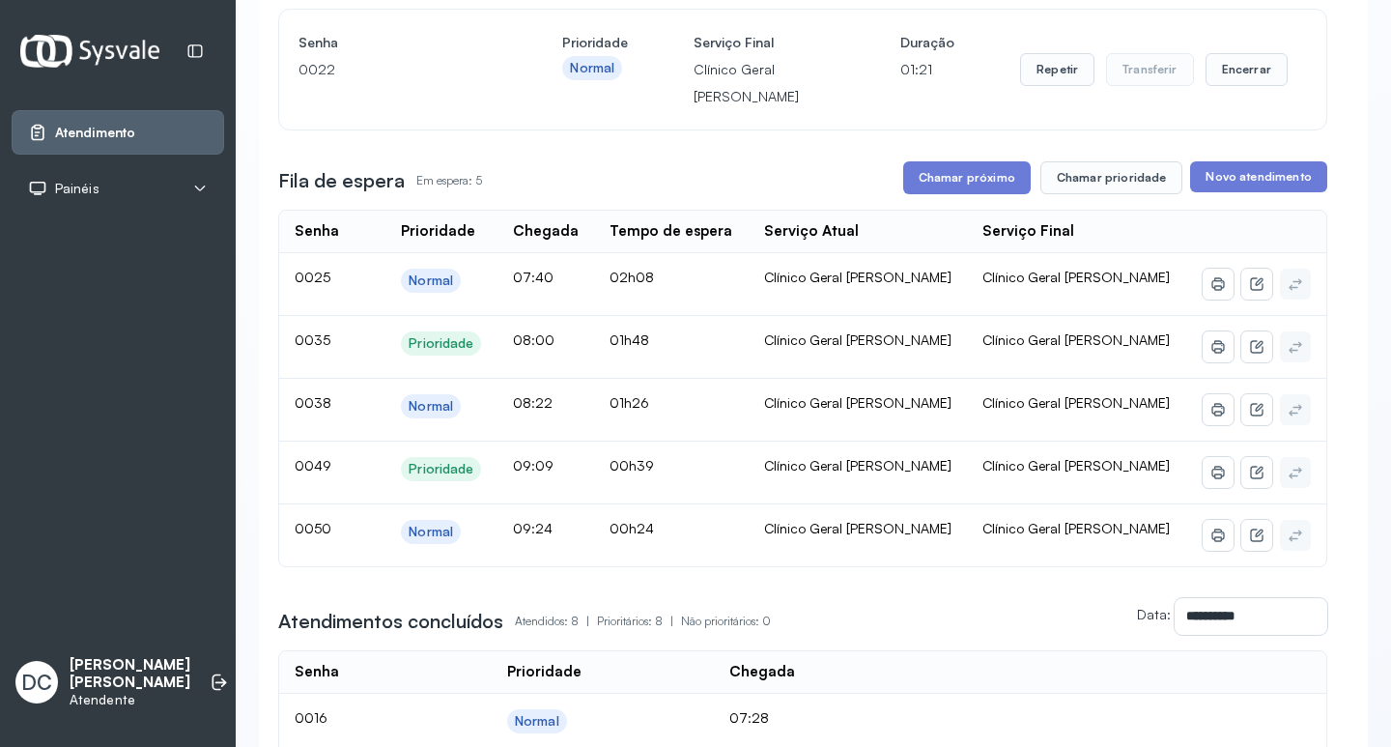
scroll to position [136, 0]
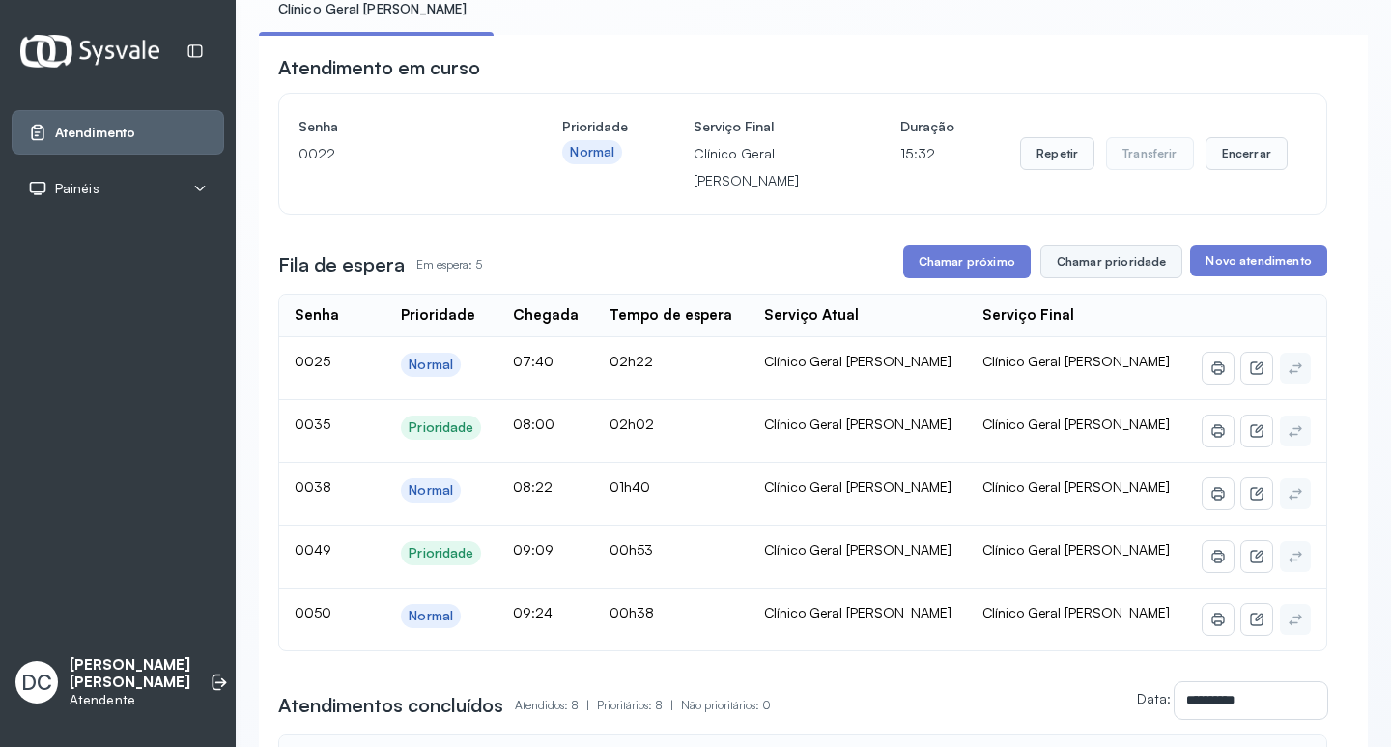
click at [1063, 267] on button "Chamar prioridade" at bounding box center [1111, 261] width 143 height 33
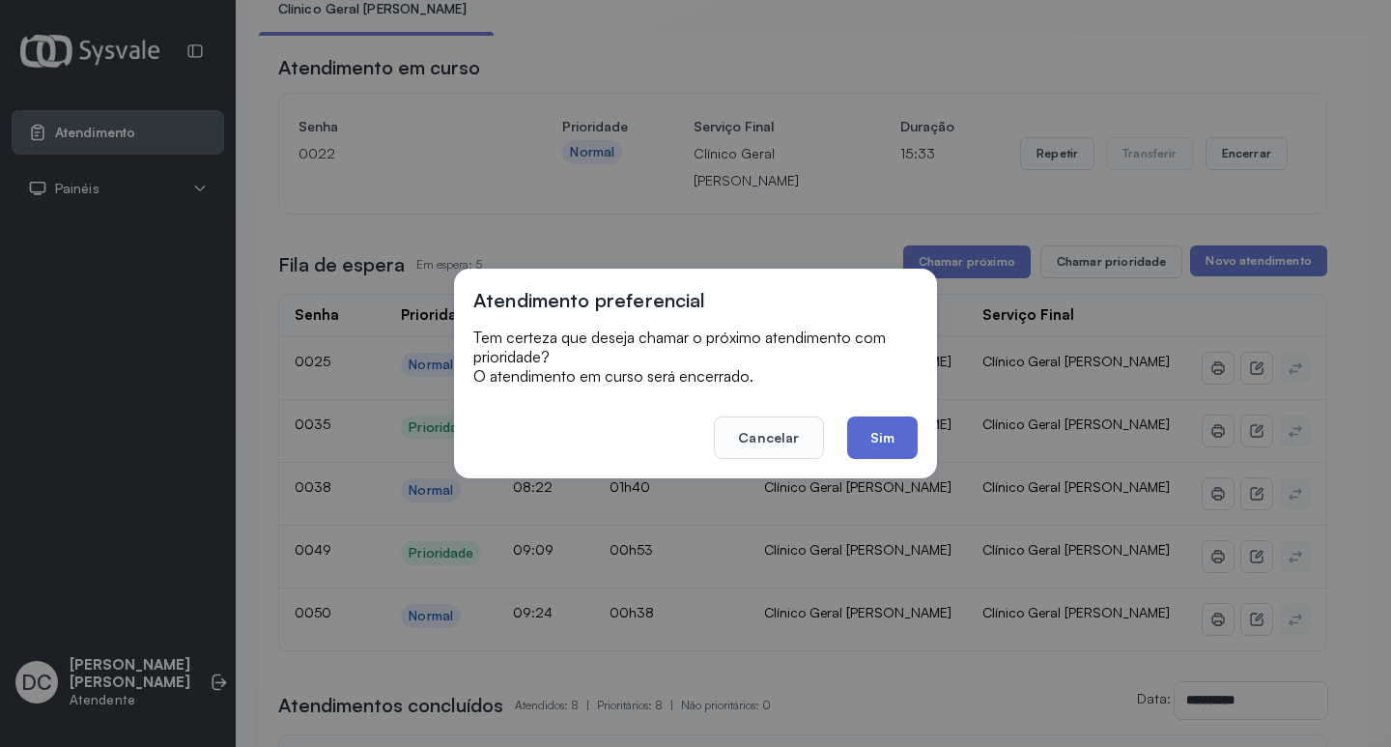
click at [896, 429] on button "Sim" at bounding box center [882, 437] width 71 height 42
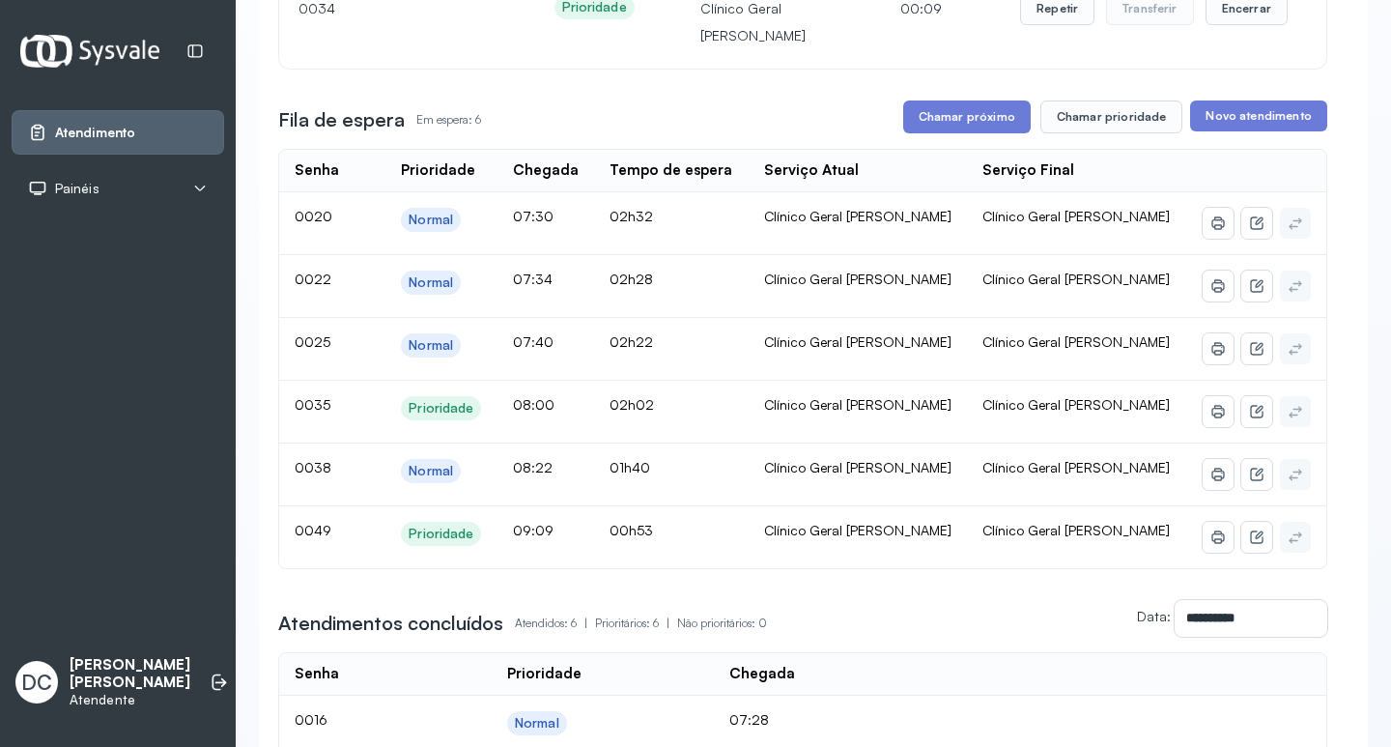
scroll to position [290, 0]
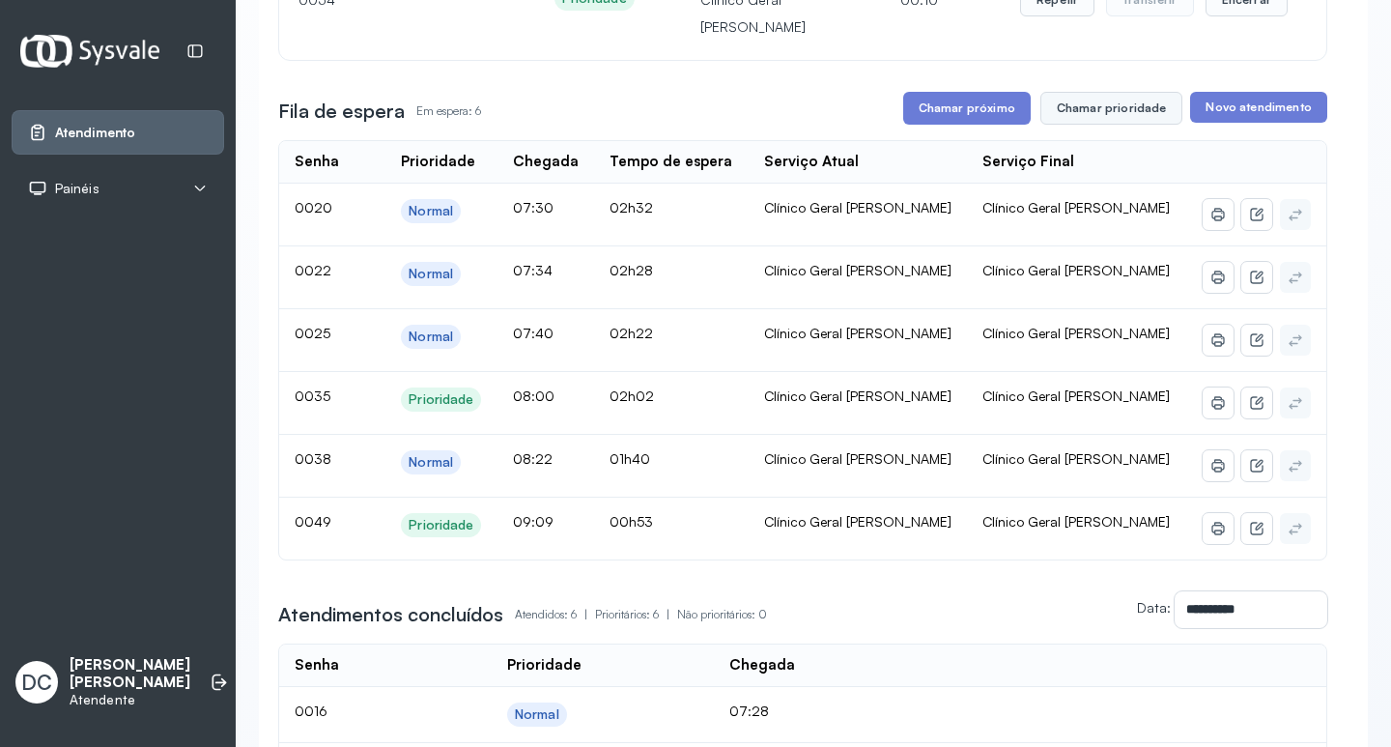
click at [1056, 122] on button "Chamar prioridade" at bounding box center [1111, 108] width 143 height 33
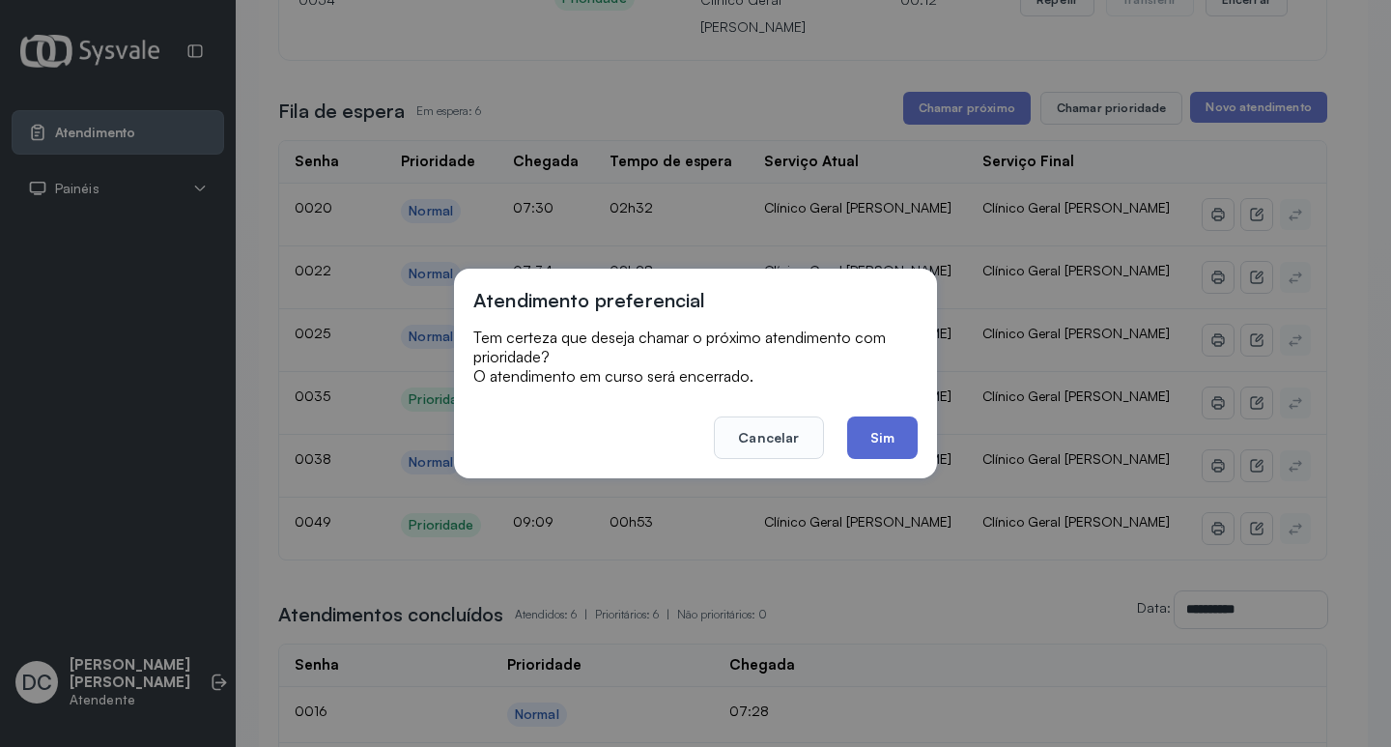
click at [898, 436] on button "Sim" at bounding box center [882, 437] width 71 height 42
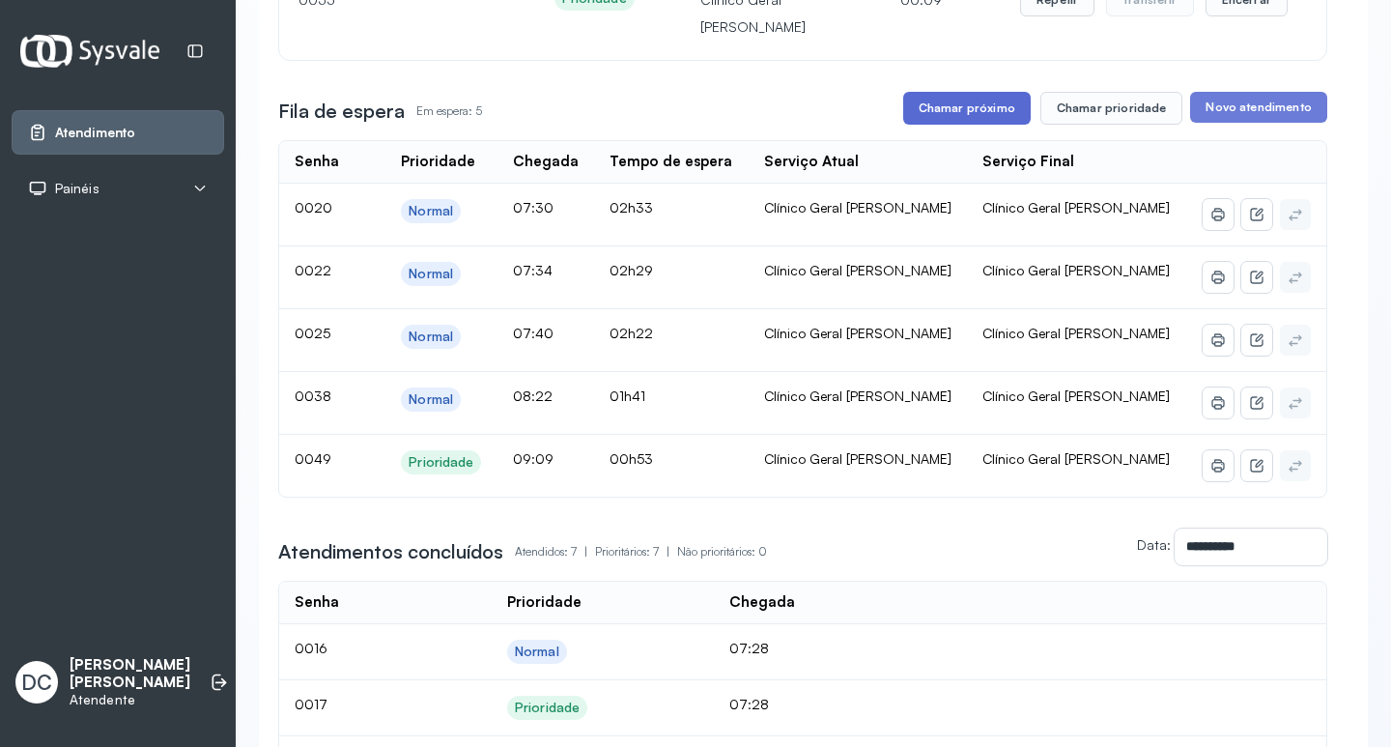
click at [955, 115] on button "Chamar próximo" at bounding box center [966, 108] width 127 height 33
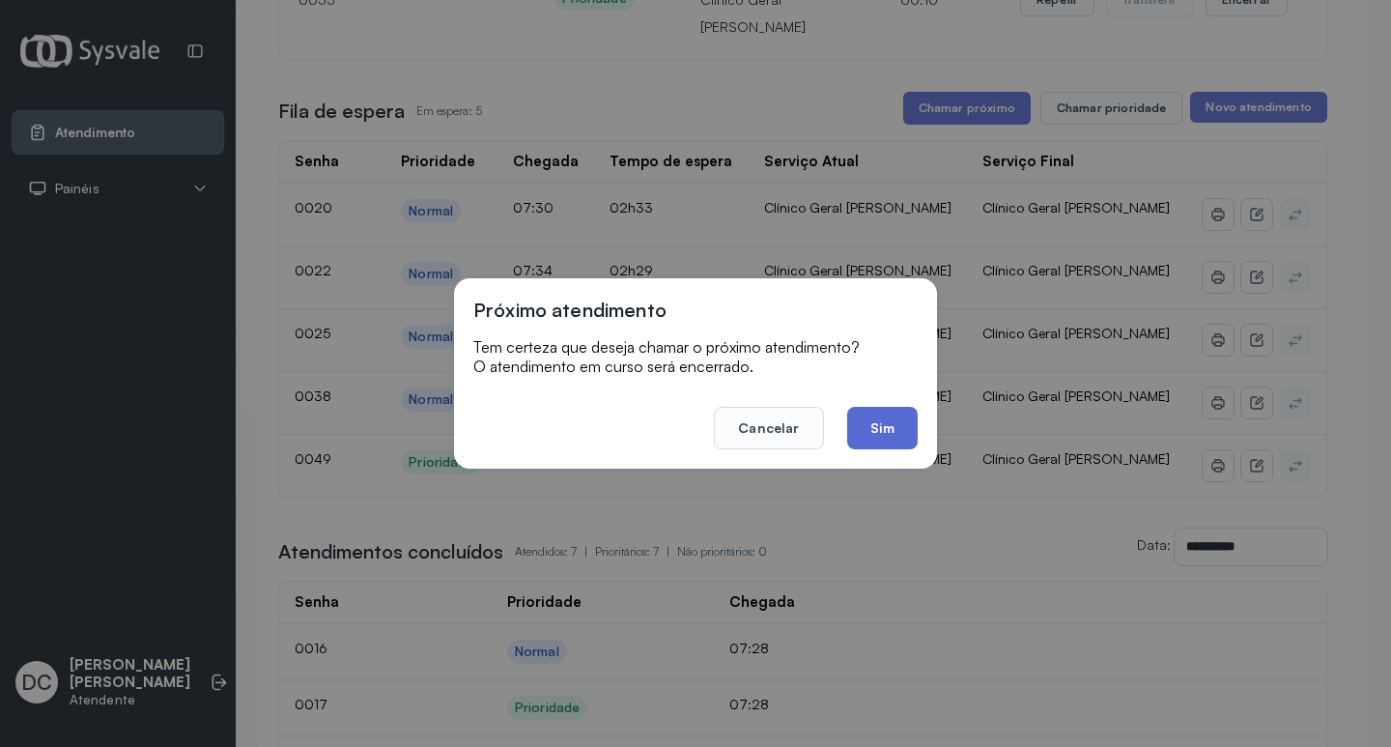
click at [866, 429] on button "Sim" at bounding box center [882, 428] width 71 height 42
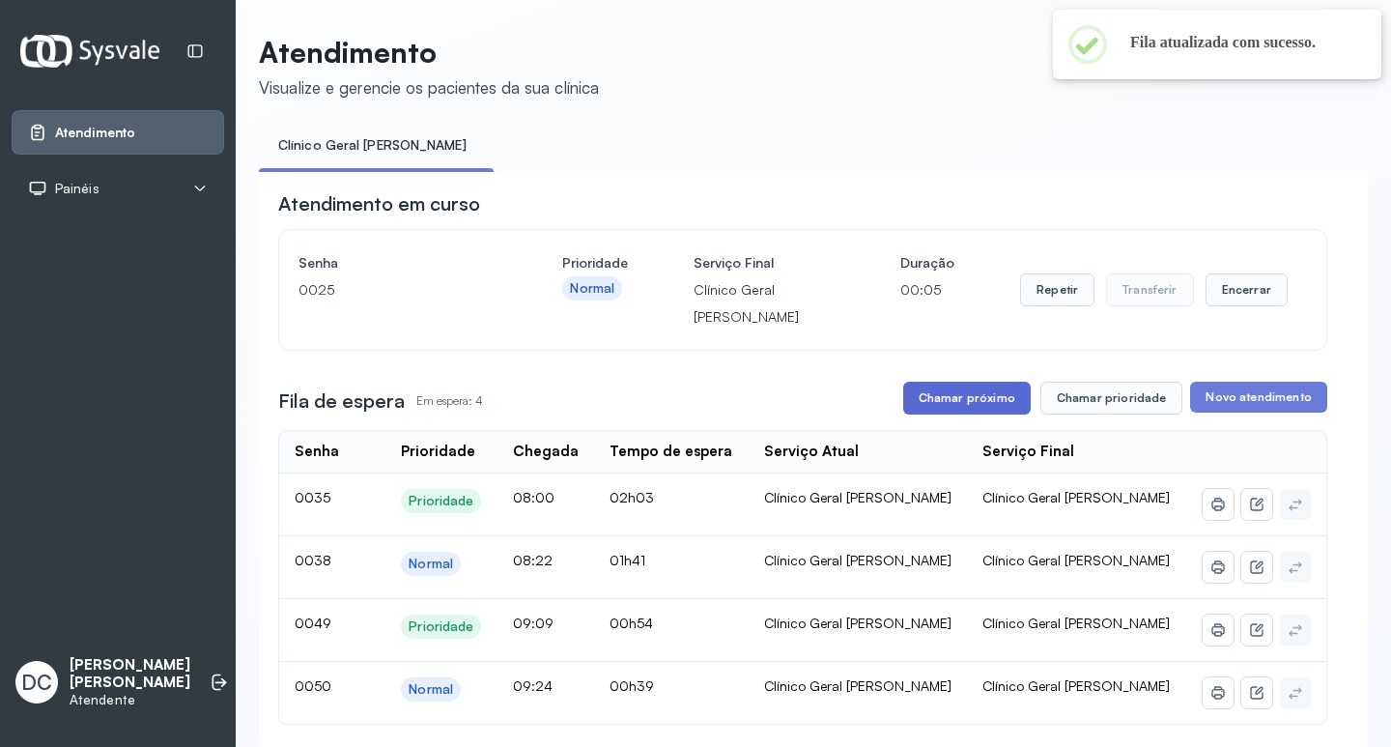
click at [969, 396] on button "Chamar próximo" at bounding box center [966, 397] width 127 height 33
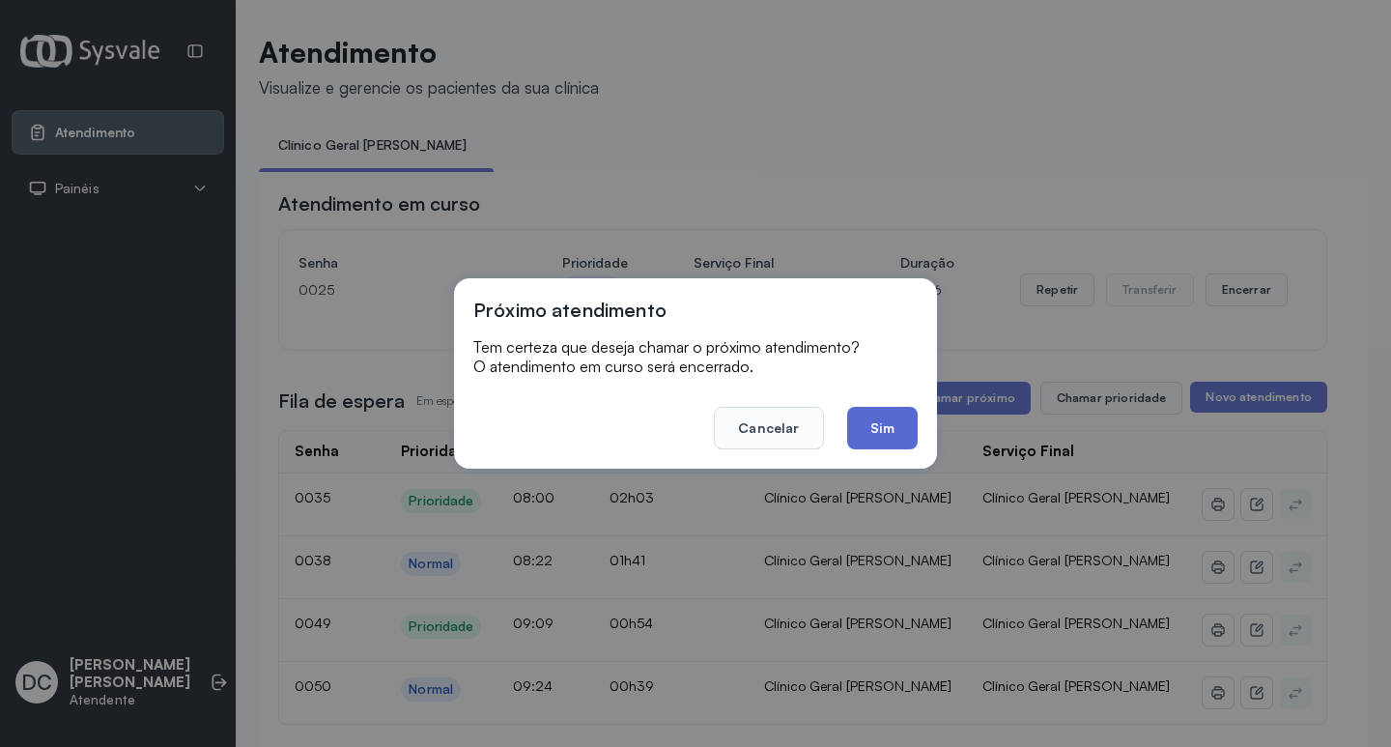
click at [905, 425] on button "Sim" at bounding box center [882, 428] width 71 height 42
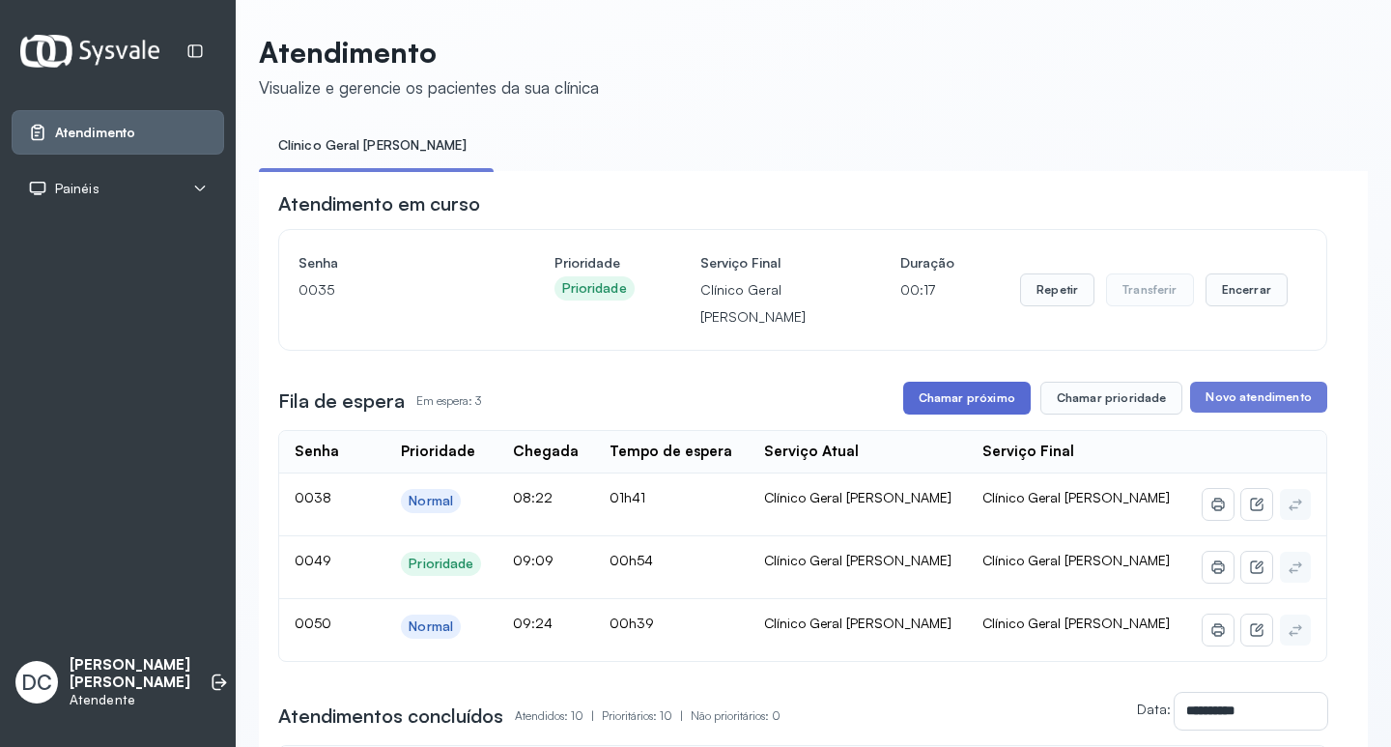
click at [976, 409] on button "Chamar próximo" at bounding box center [966, 397] width 127 height 33
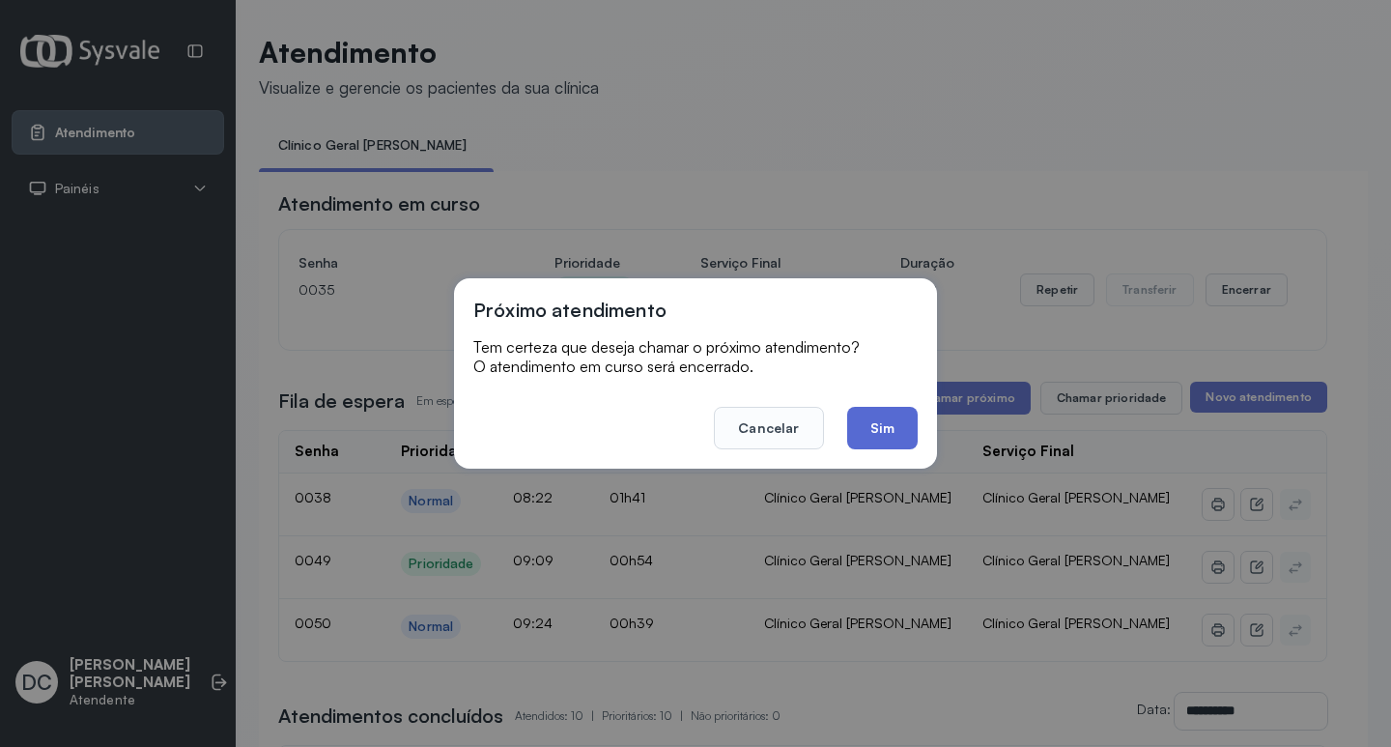
click at [898, 427] on button "Sim" at bounding box center [882, 428] width 71 height 42
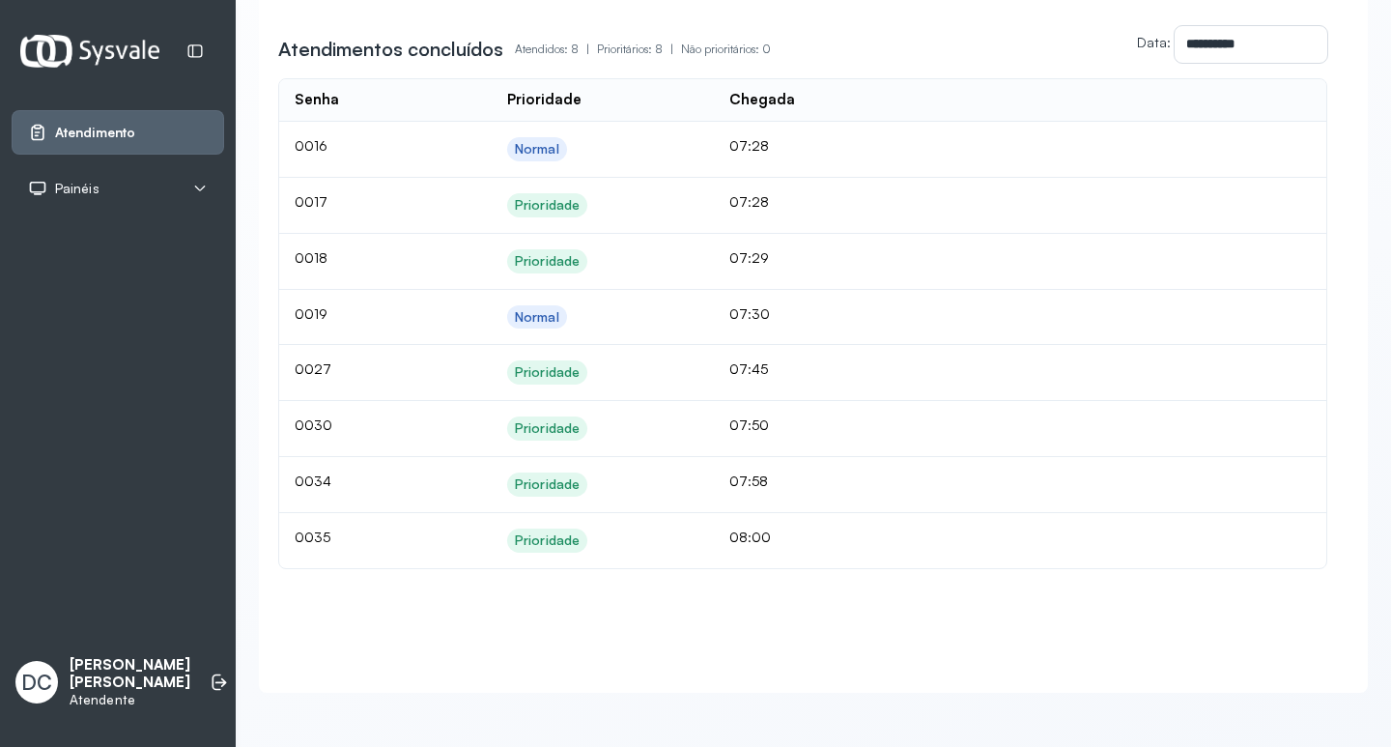
scroll to position [73, 0]
